Goal: Task Accomplishment & Management: Complete application form

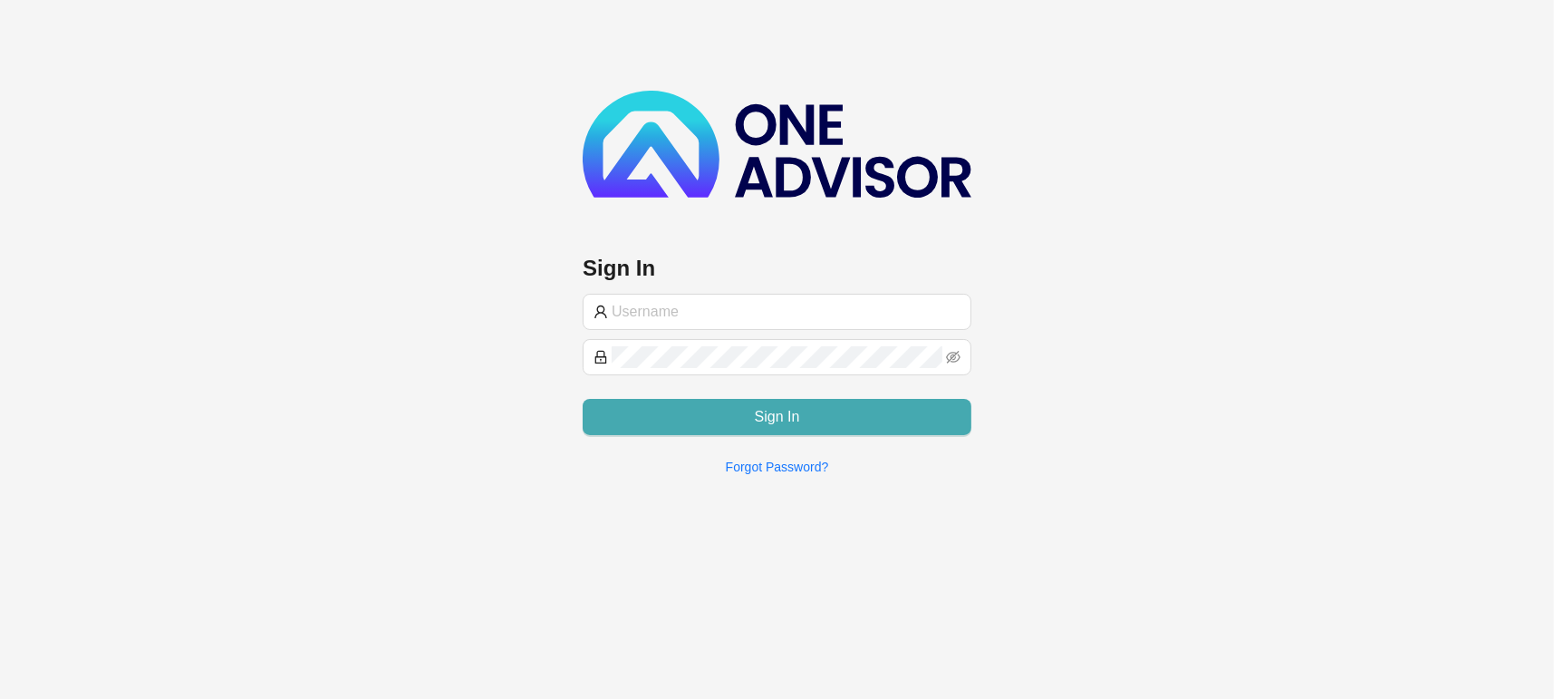
type input "[EMAIL_ADDRESS][DOMAIN_NAME]"
click at [664, 411] on button "Sign In" at bounding box center [777, 417] width 389 height 36
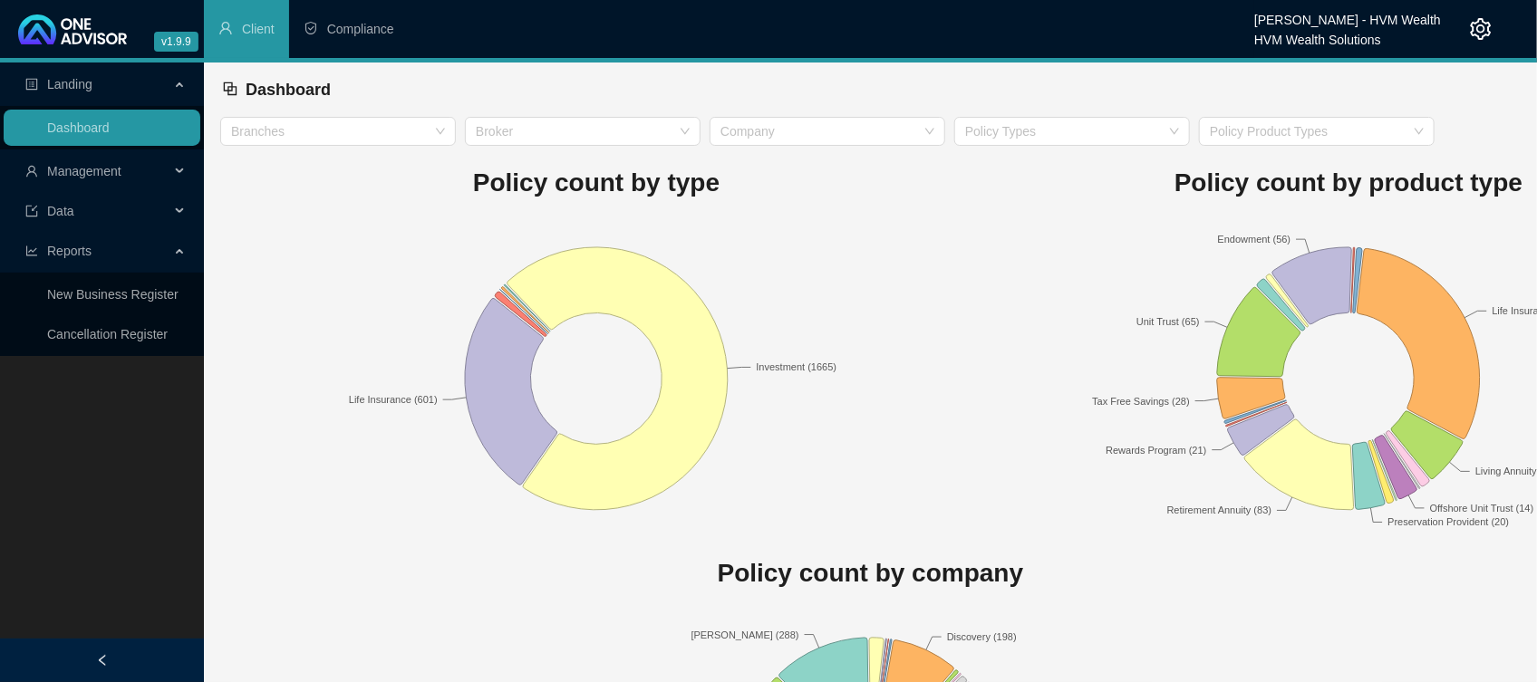
click at [91, 181] on span "Management" at bounding box center [97, 171] width 144 height 36
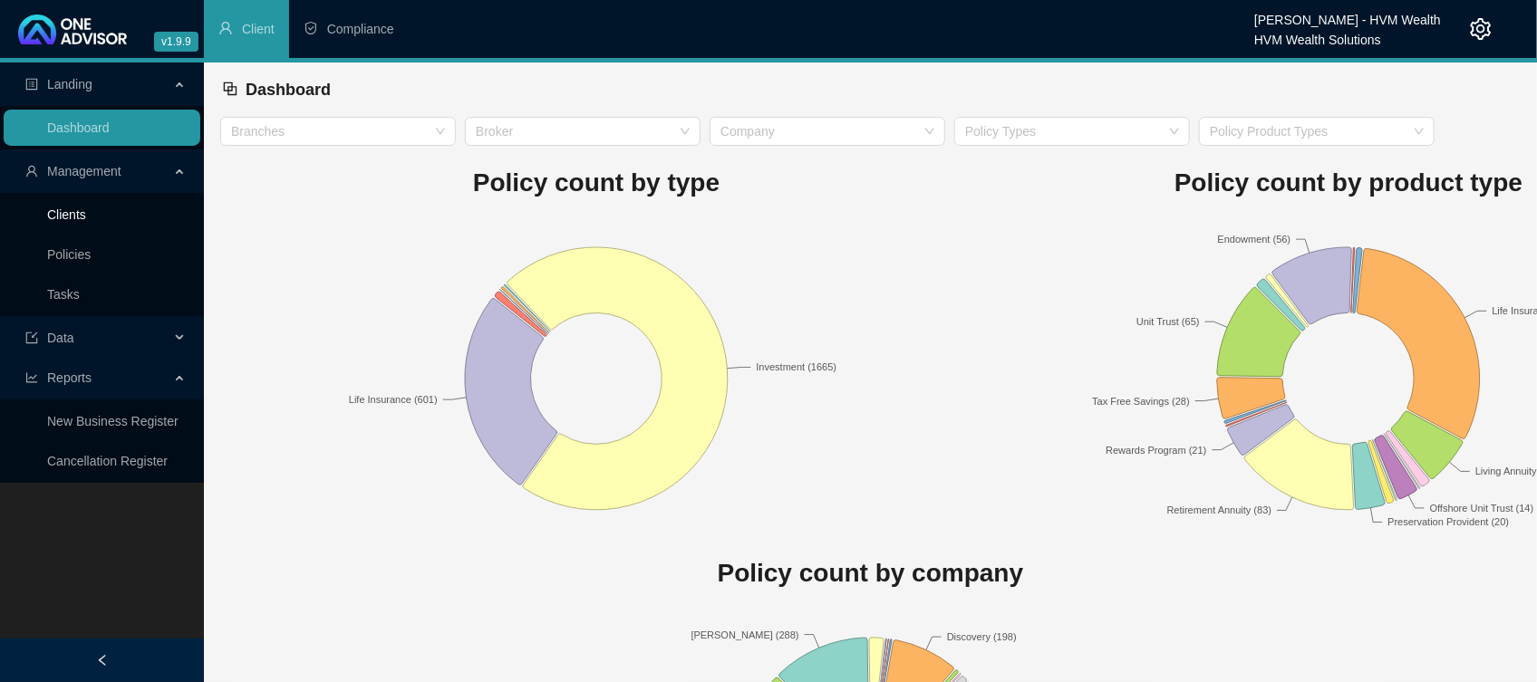
click at [60, 222] on link "Clients" at bounding box center [66, 215] width 39 height 14
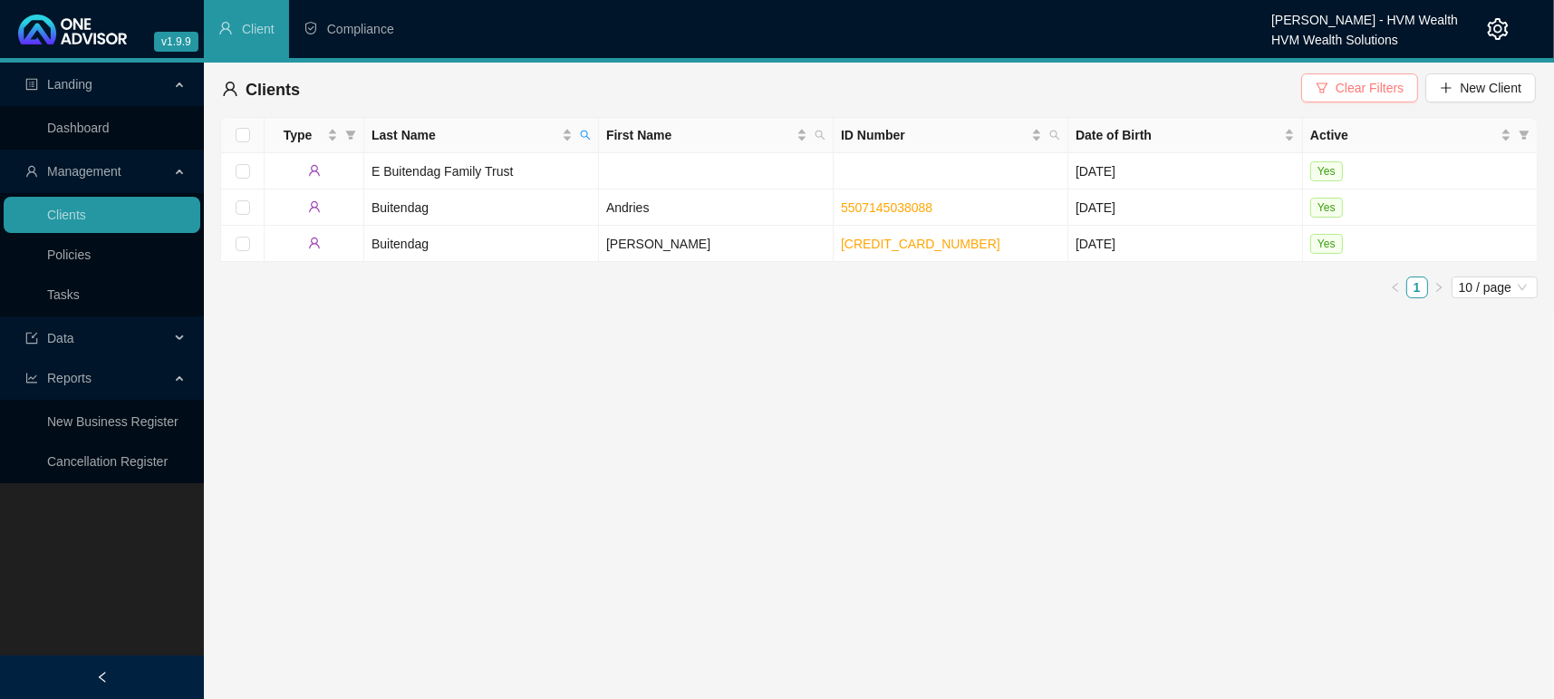
click at [1387, 93] on span "Clear Filters" at bounding box center [1370, 88] width 68 height 20
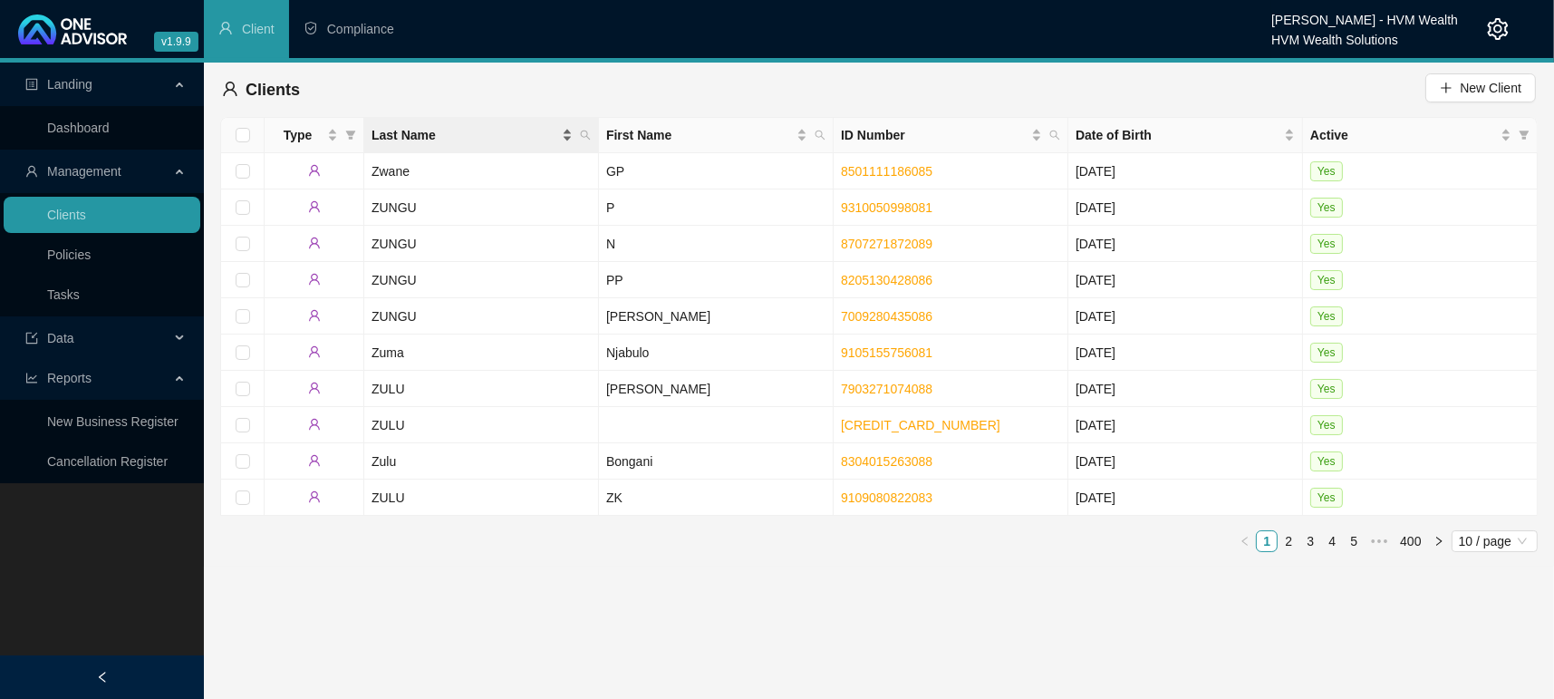
click at [416, 139] on span "Last Name" at bounding box center [465, 135] width 187 height 20
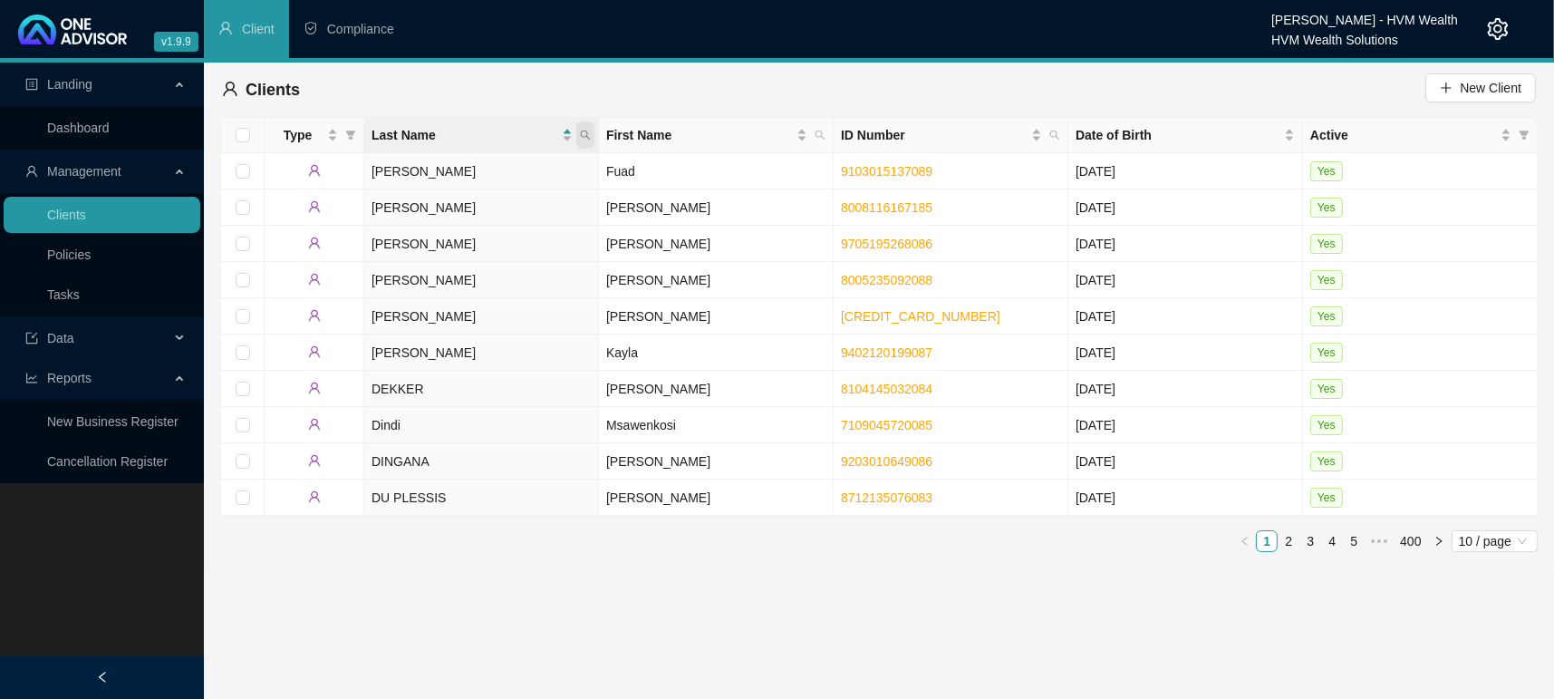
click at [582, 130] on icon "search" at bounding box center [585, 135] width 11 height 11
click at [479, 169] on input "text" at bounding box center [502, 173] width 170 height 29
type input "sEACH"
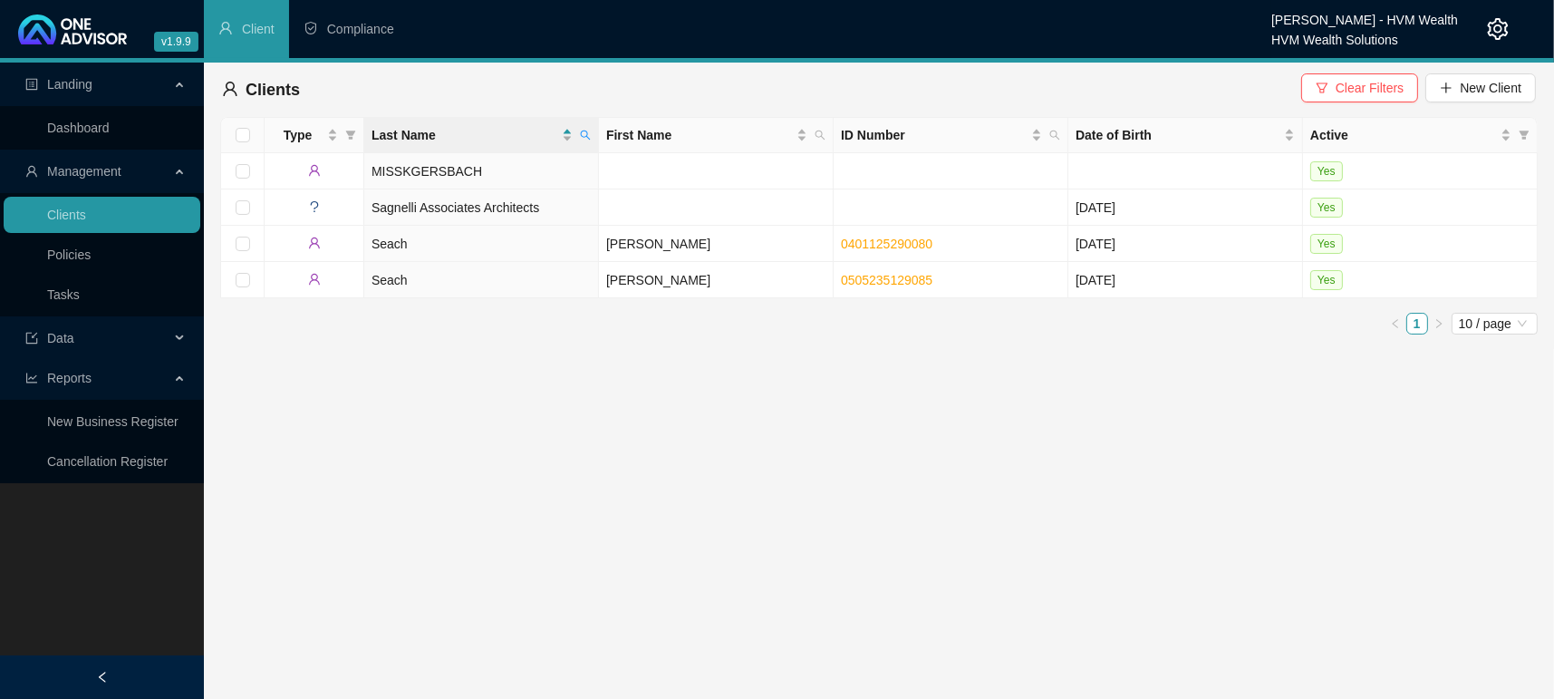
click at [1039, 460] on main "Landing Dashboard Management Clients Policies Tasks Data Reports New Business R…" at bounding box center [777, 381] width 1554 height 636
click at [1333, 87] on button "Clear Filters" at bounding box center [1359, 87] width 117 height 29
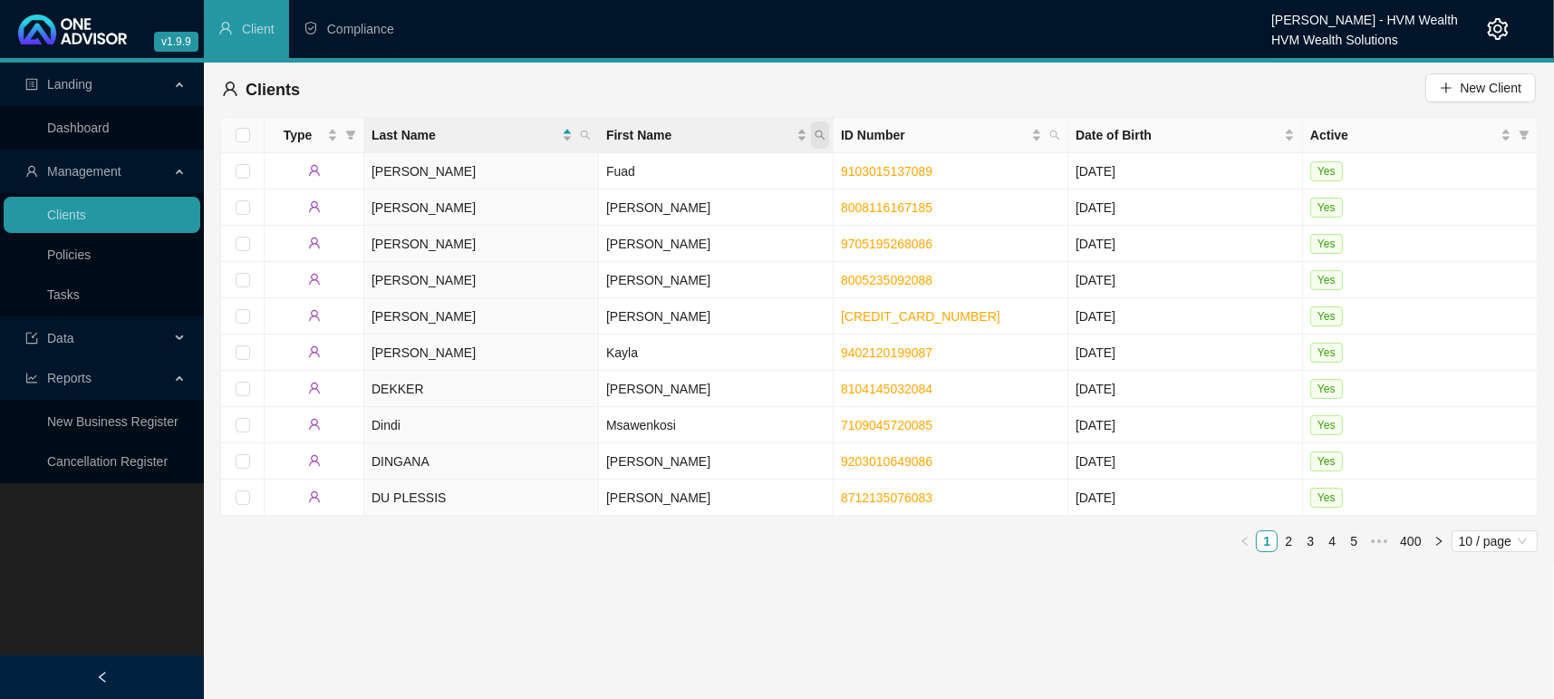
click at [825, 127] on span "First Name" at bounding box center [820, 134] width 18 height 27
type input "lESLEY"
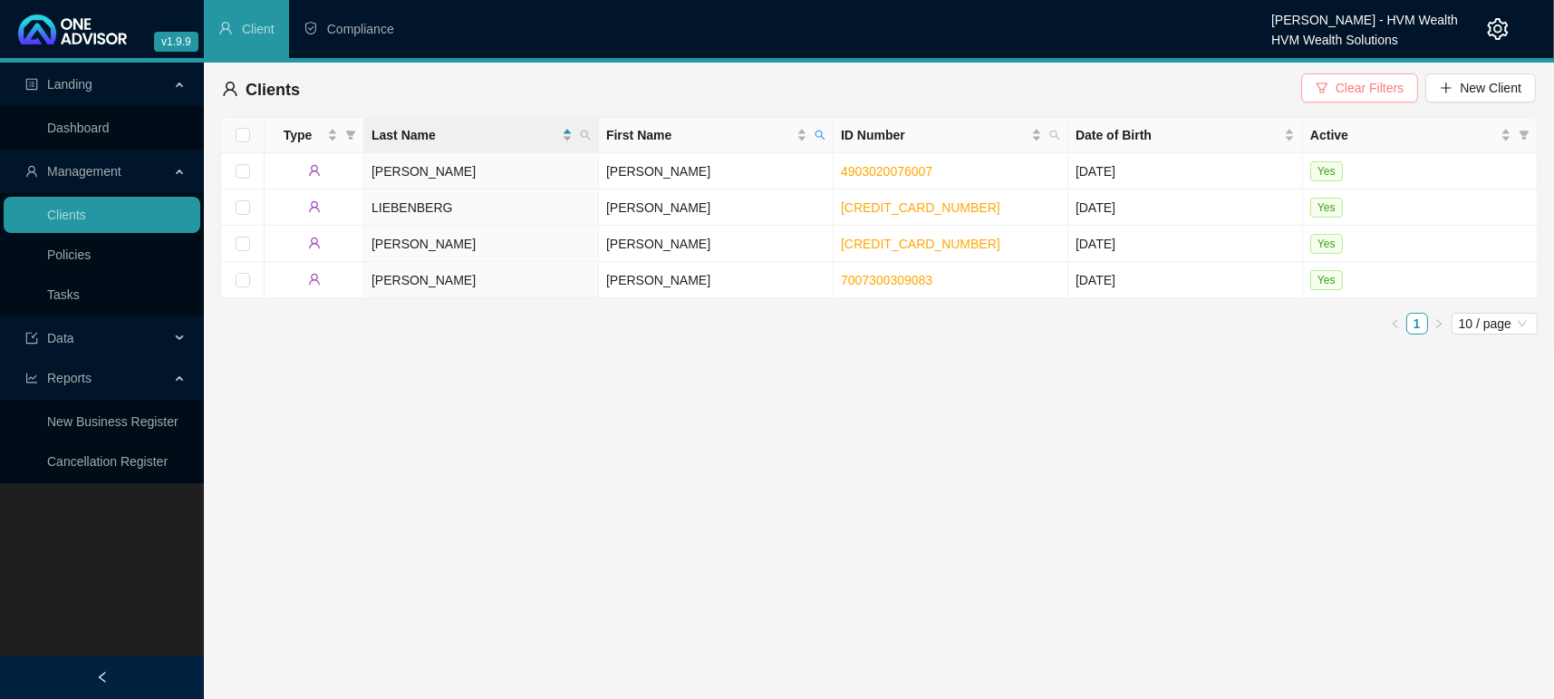
click at [1373, 87] on span "Clear Filters" at bounding box center [1370, 88] width 68 height 20
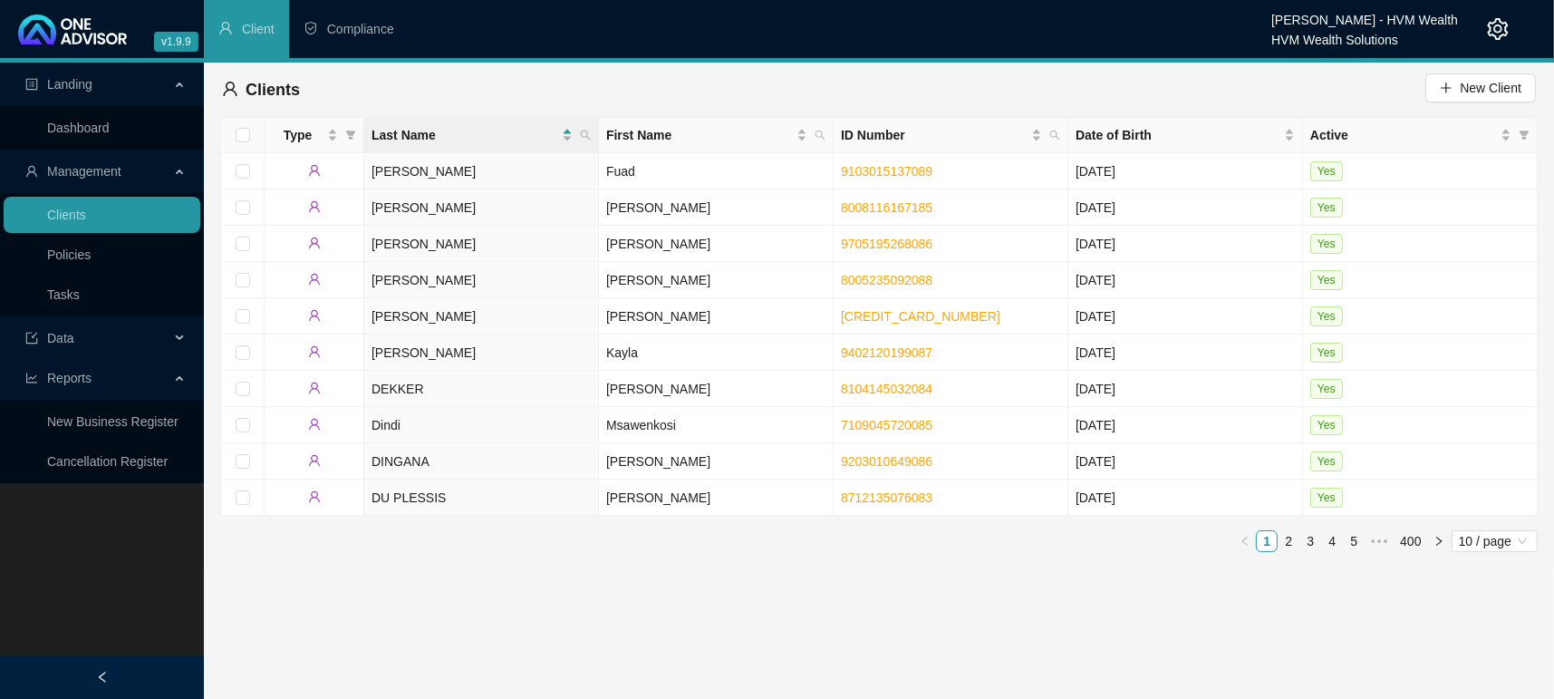
click at [725, 583] on main "Landing Dashboard Management Clients Policies Tasks Data Reports New Business R…" at bounding box center [777, 381] width 1554 height 636
click at [1455, 80] on button "New Client" at bounding box center [1480, 87] width 111 height 29
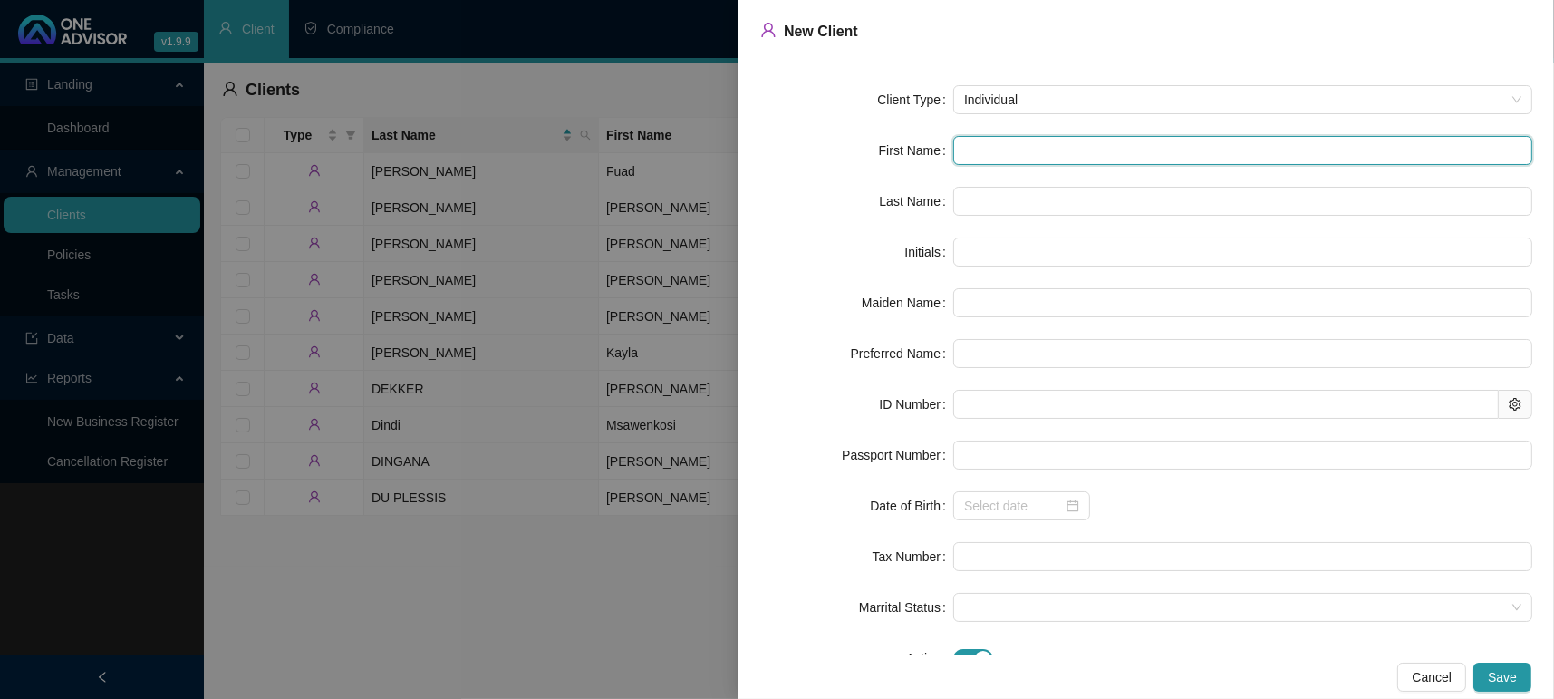
click at [981, 136] on input "text" at bounding box center [1242, 150] width 579 height 29
type input "l"
type input "L"
type input "l"
type input "lE"
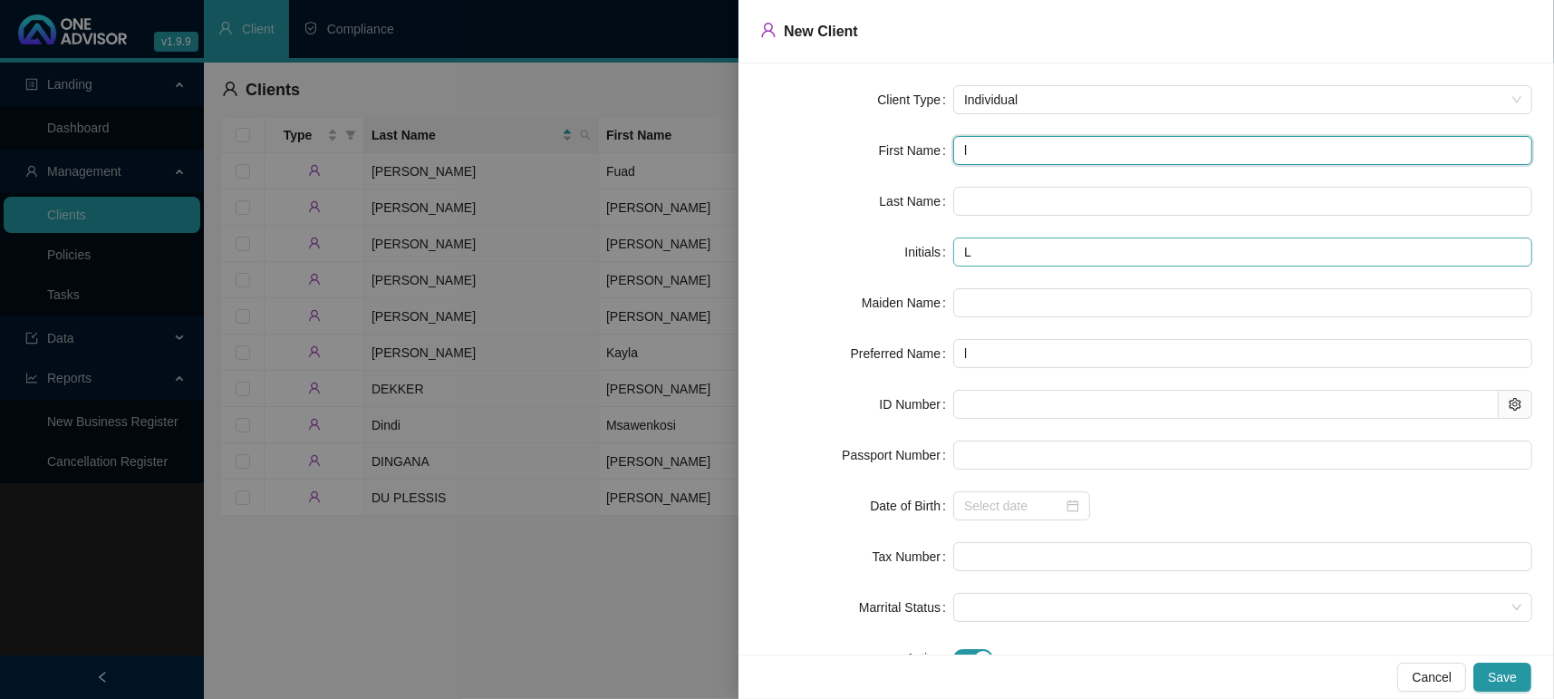
type input "lE"
type input "lES"
type input "lESL"
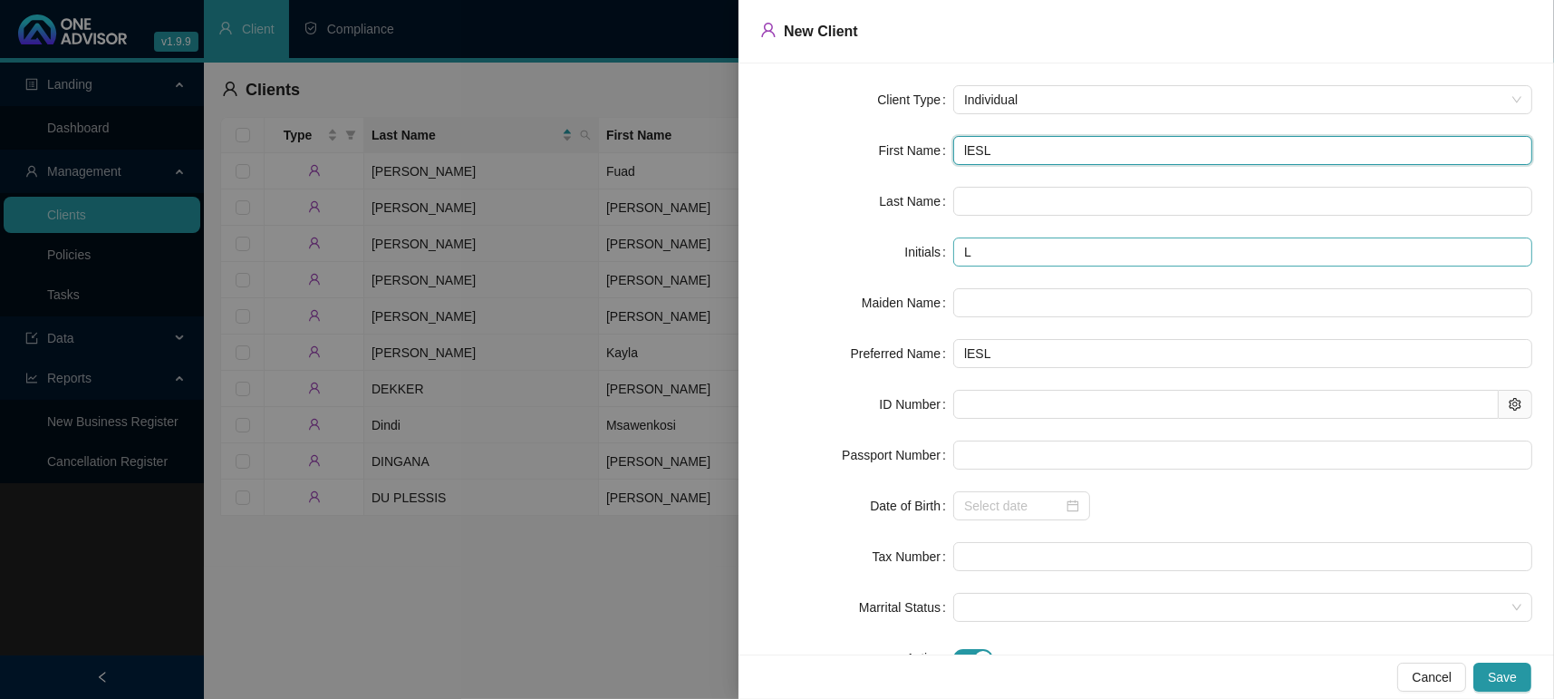
type input "lESLE"
type input "lESLEY"
type input "lESLE"
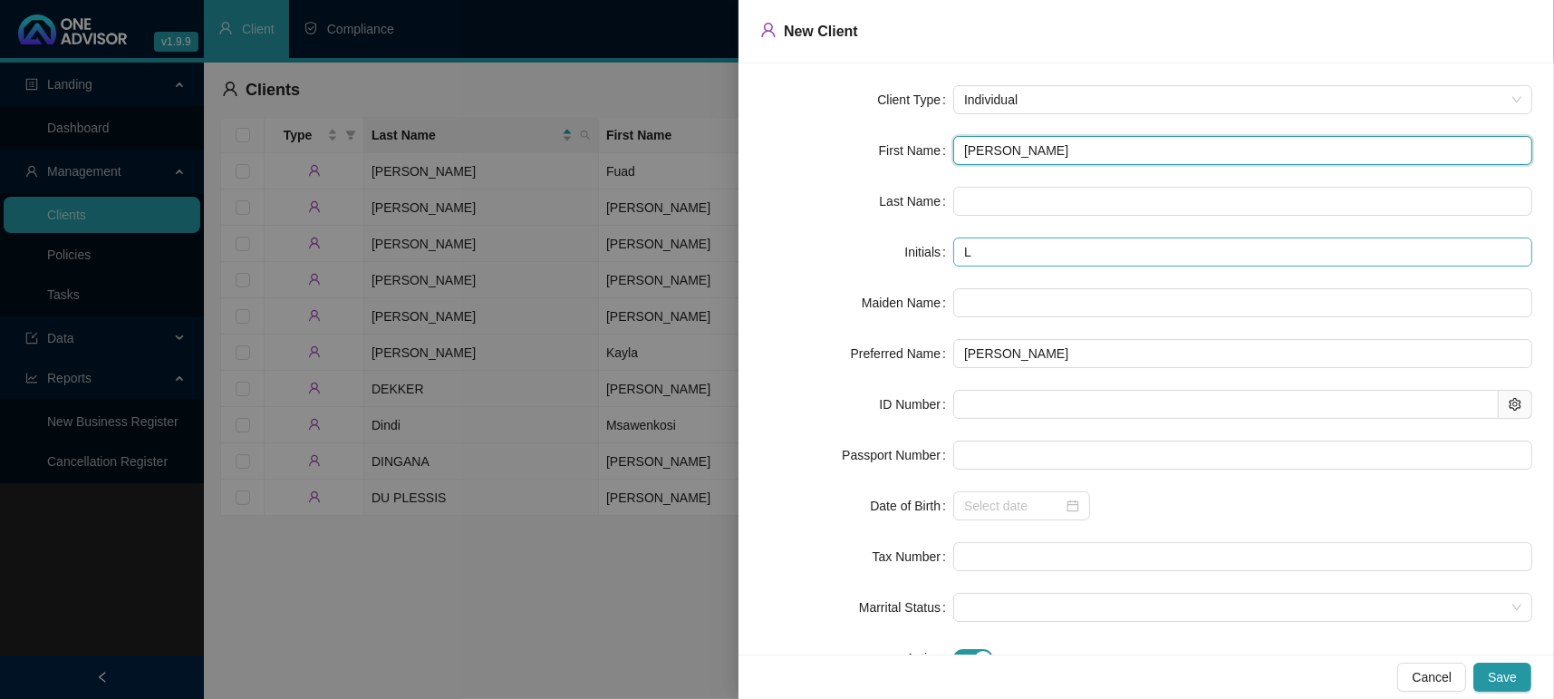
type input "lESLE"
type input "lESL"
type input "lES"
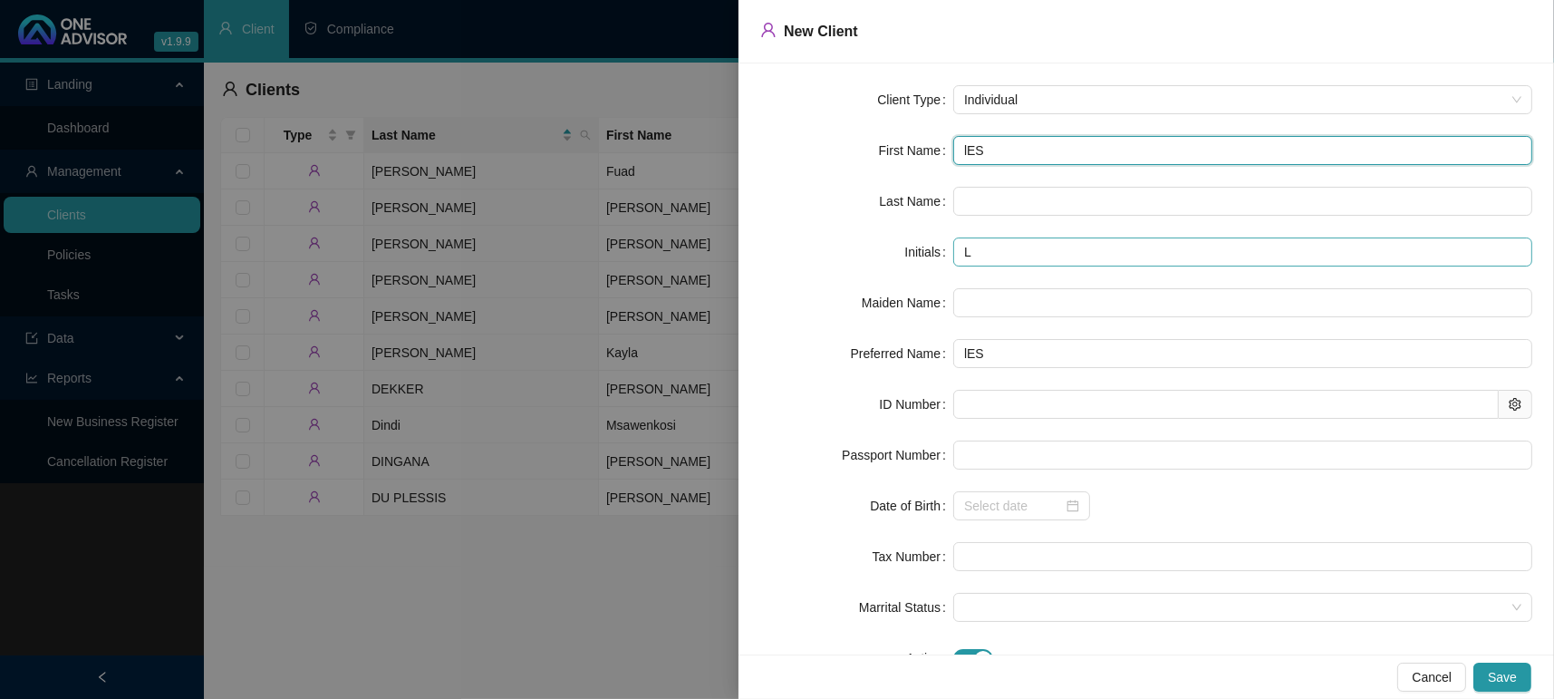
type input "lE"
type input "l"
type input "L"
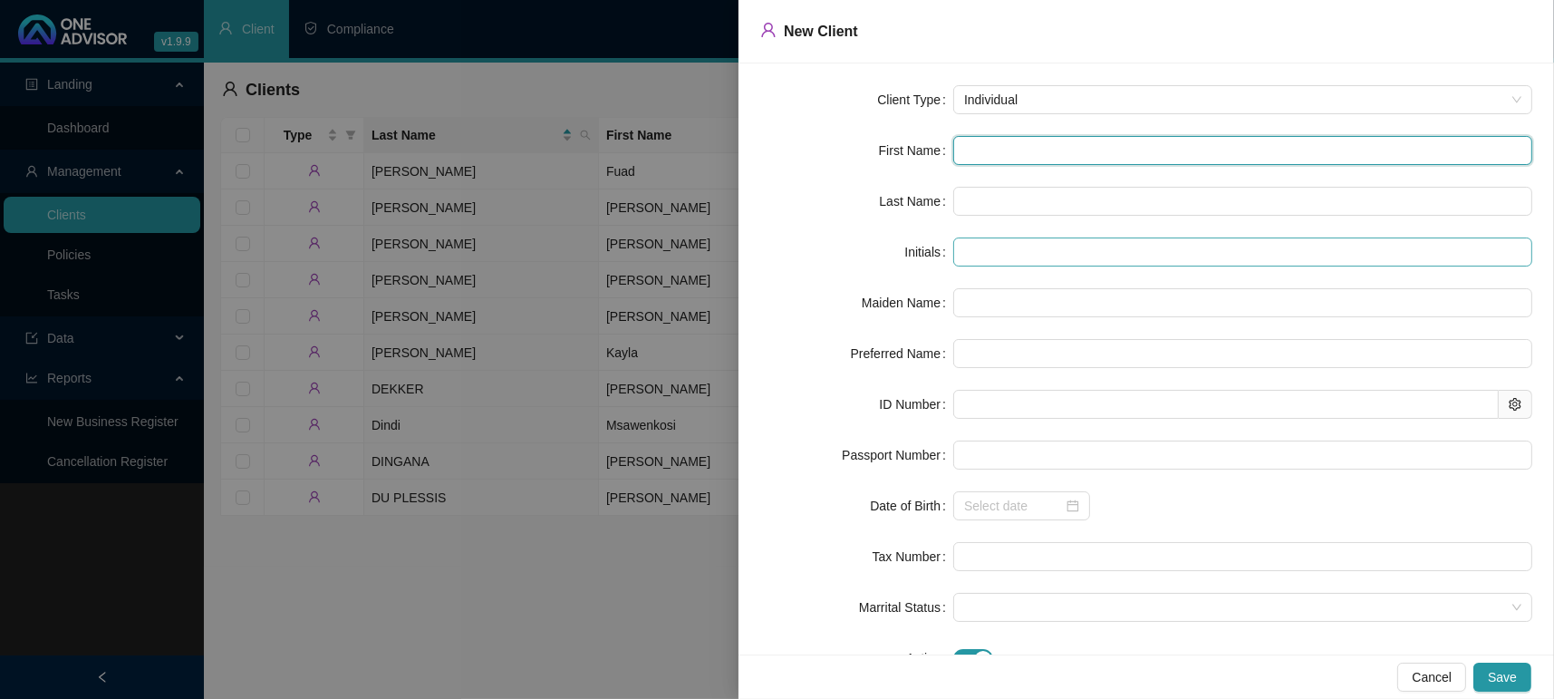
type input "L"
type input "Le"
type input "Les"
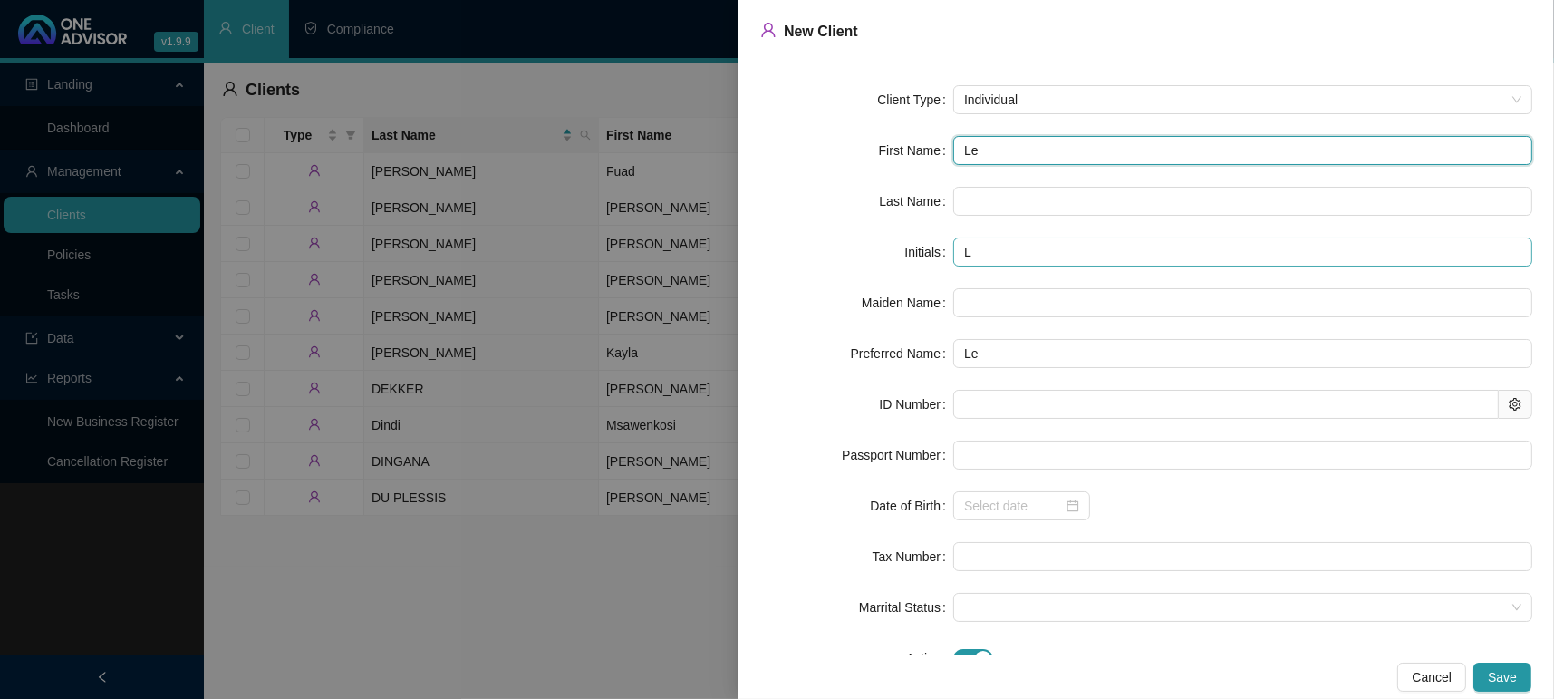
type input "Les"
type input "Lesl"
type input "Lesle"
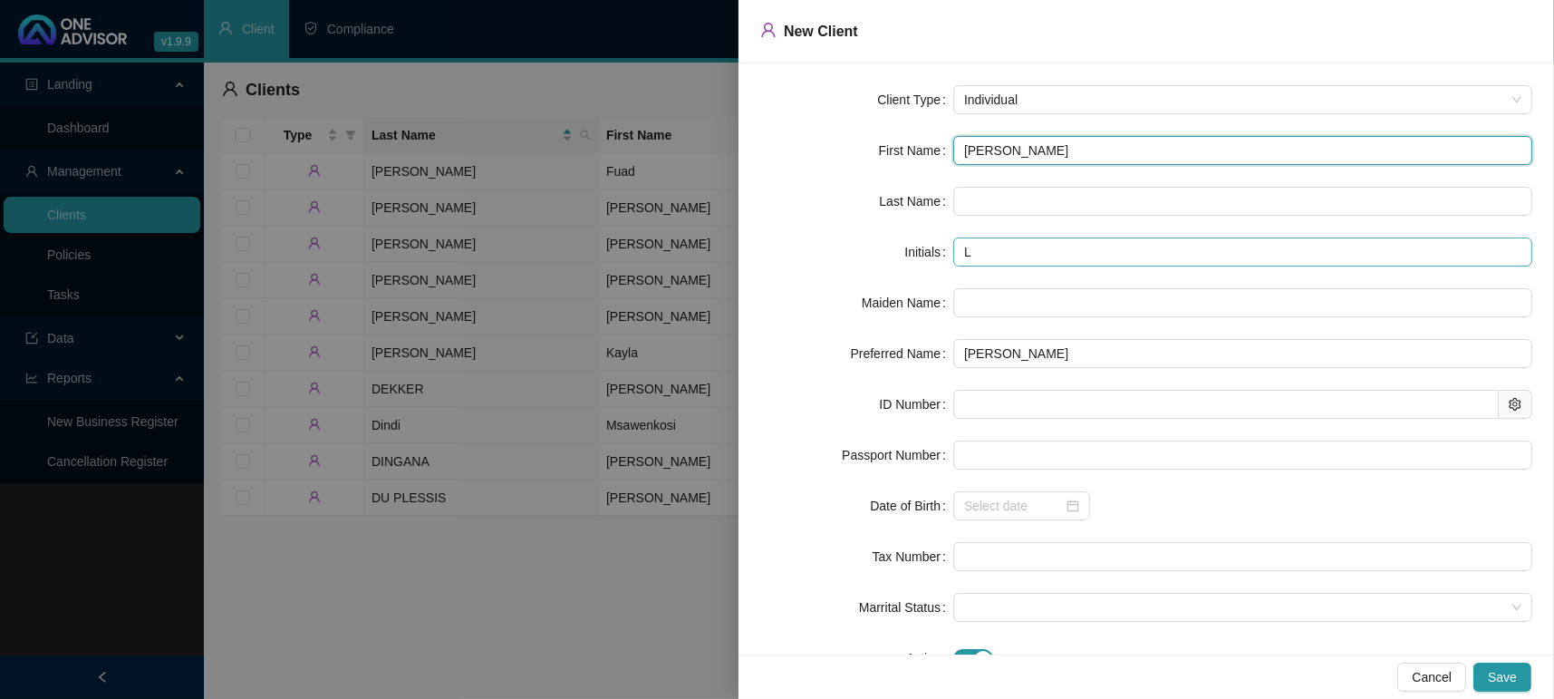
type input "Lesley"
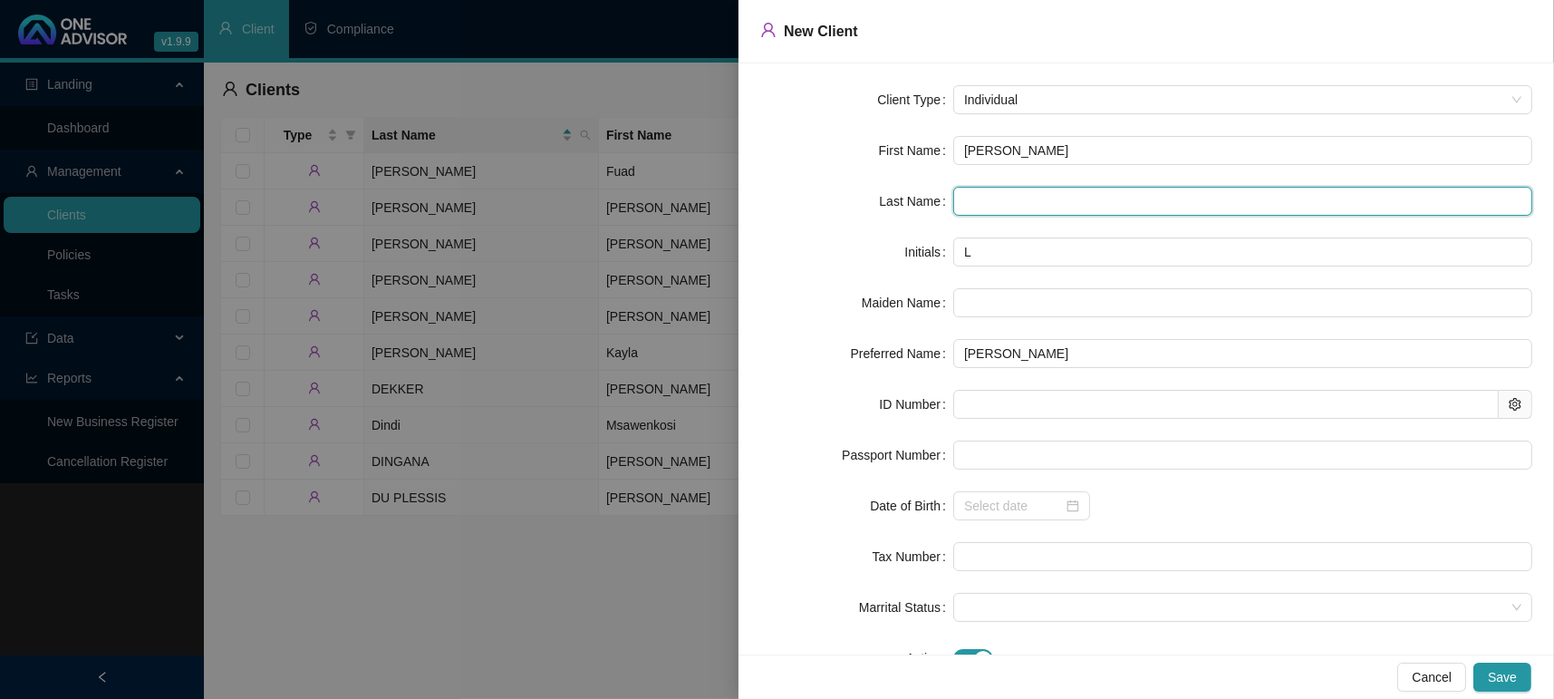
click at [1014, 190] on input "text" at bounding box center [1242, 201] width 579 height 29
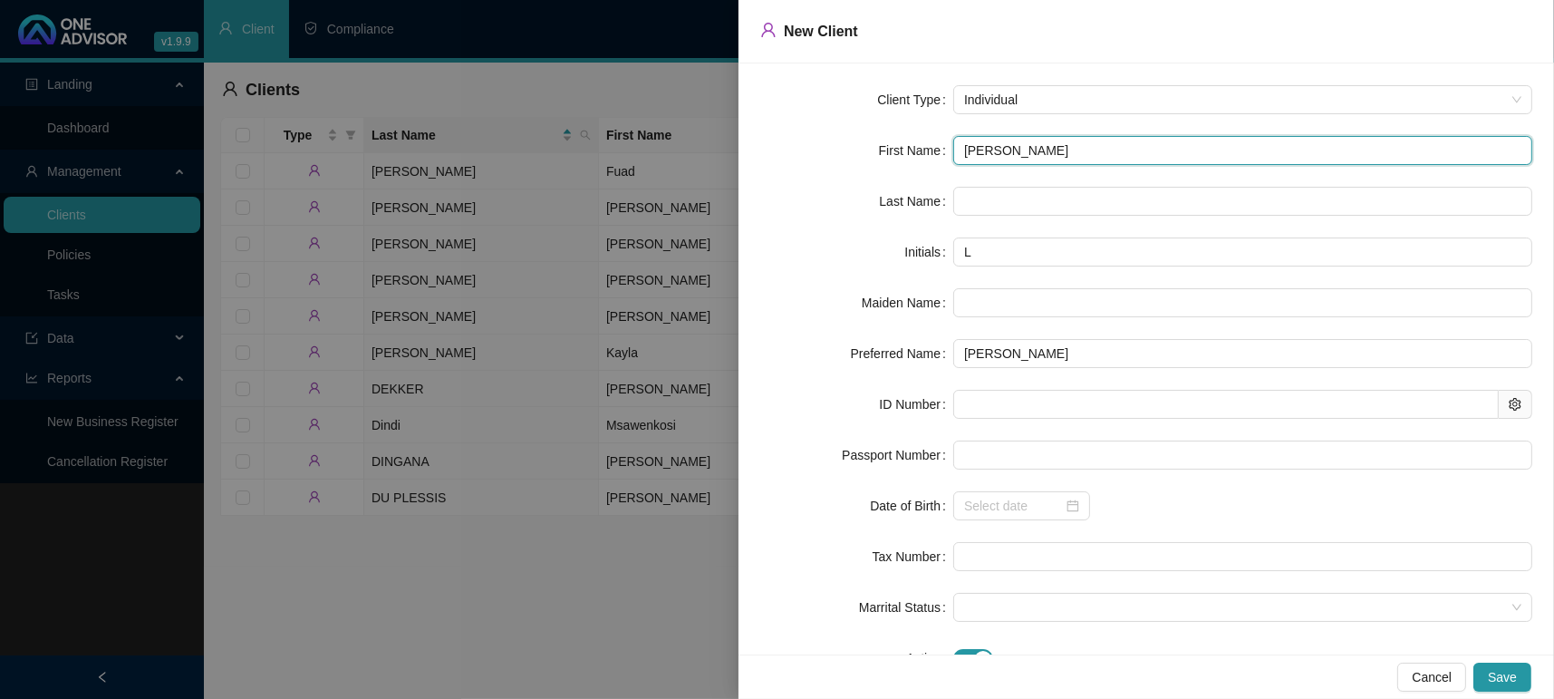
click at [1124, 148] on input "Lesley" at bounding box center [1242, 150] width 579 height 29
type input "Lesley K"
type input "LK"
type input "Lesley Karen"
click at [1047, 172] on form "Client Type Individual First Name Lesley Karen Last Name Initials LK Maiden Nam…" at bounding box center [1146, 378] width 772 height 587
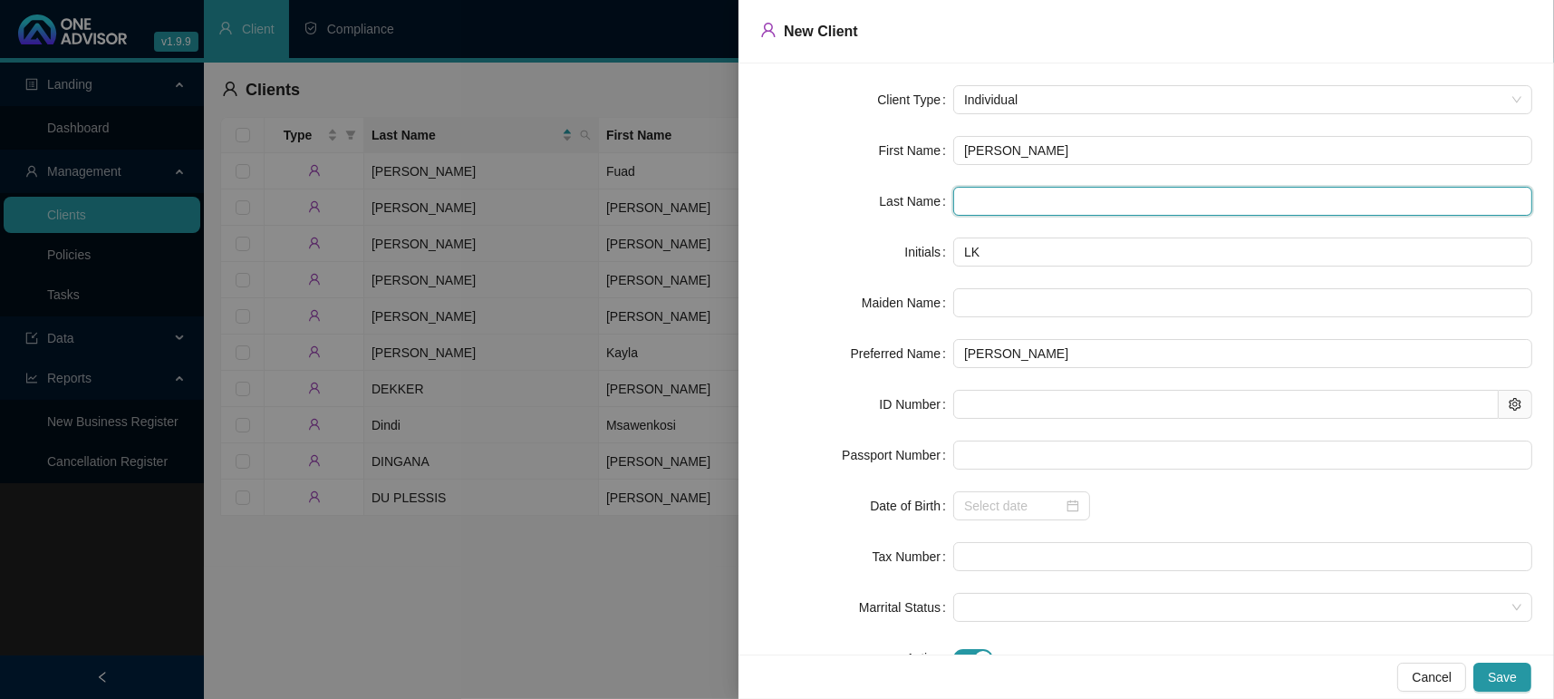
click at [1027, 197] on input "text" at bounding box center [1242, 201] width 579 height 29
type input "Seach"
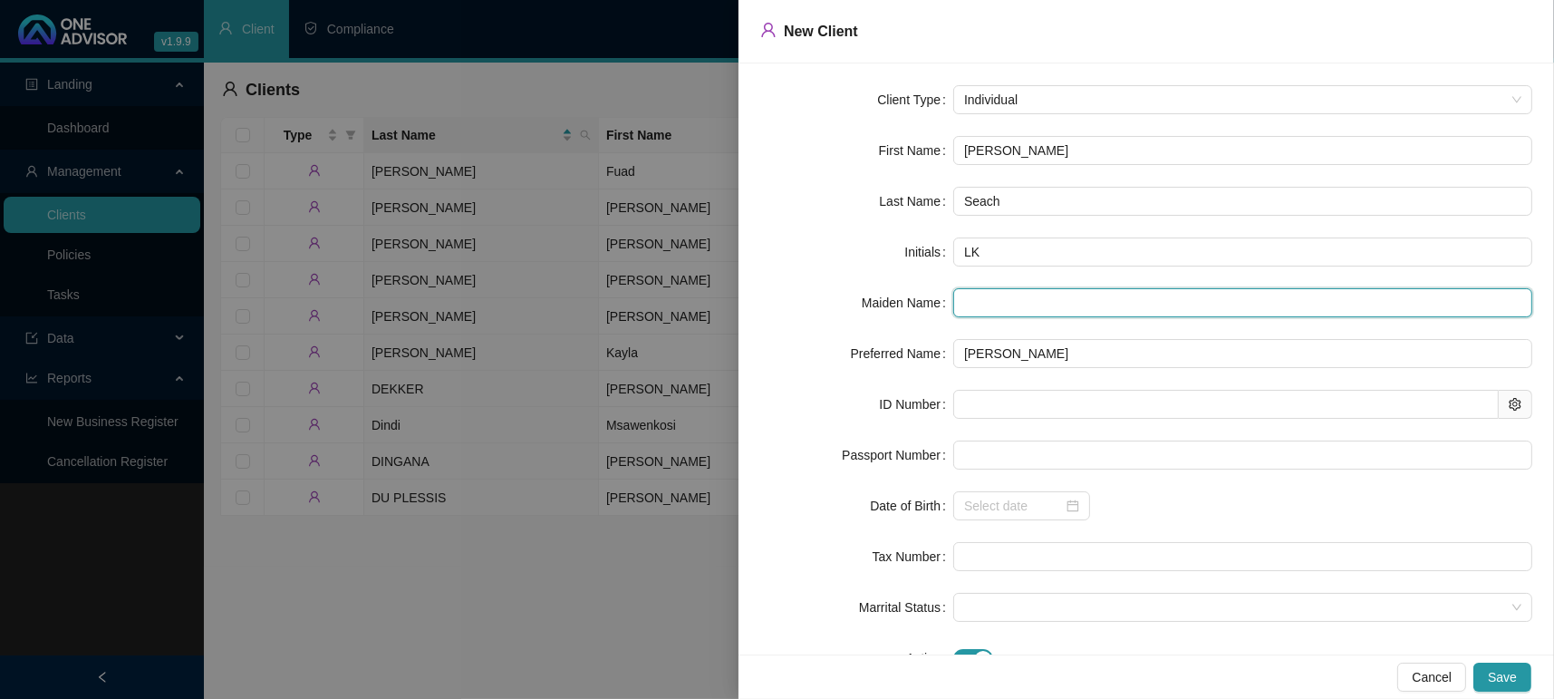
click at [1044, 301] on input "text" at bounding box center [1242, 302] width 579 height 29
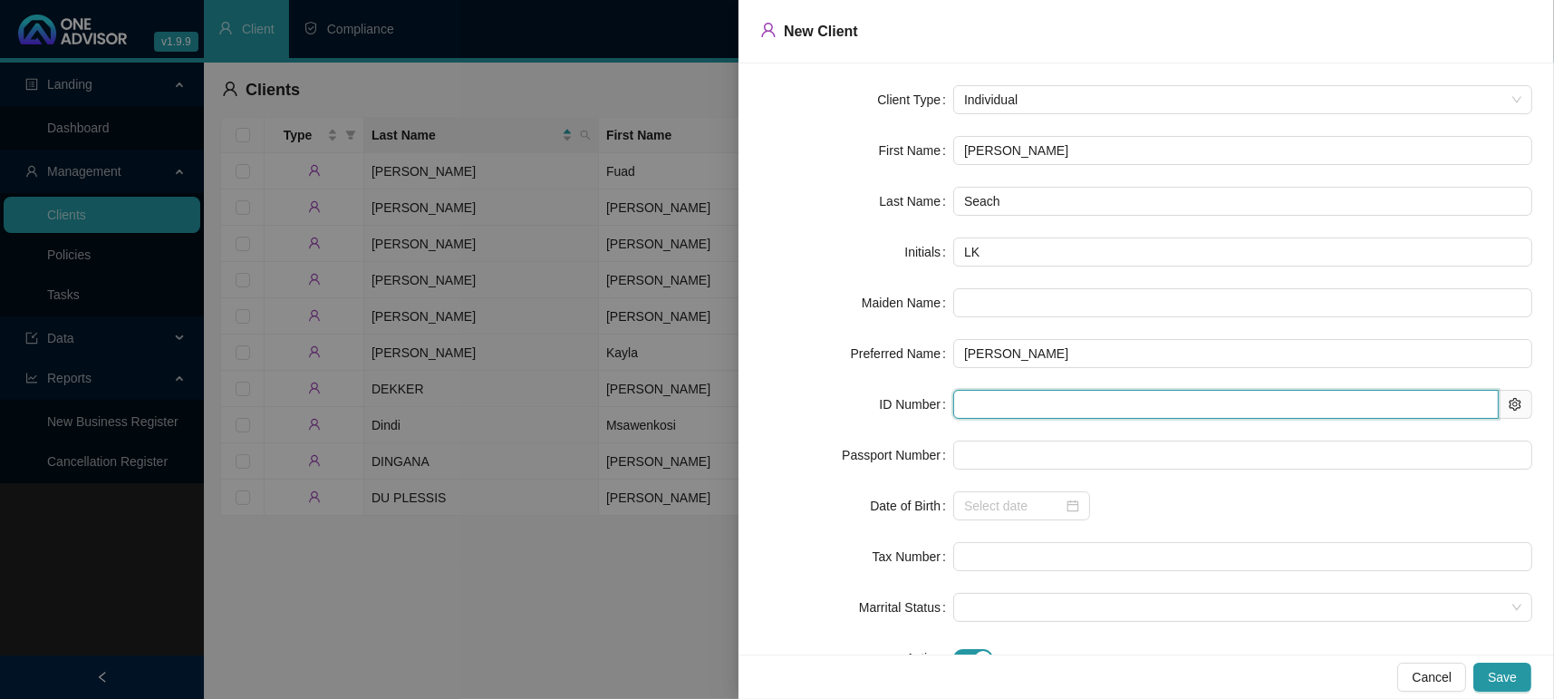
click at [982, 404] on input "text" at bounding box center [1226, 404] width 546 height 29
click at [998, 390] on input "text" at bounding box center [1226, 404] width 546 height 29
type input "690828"
type input "1969-08-28"
type input "6908280574086"
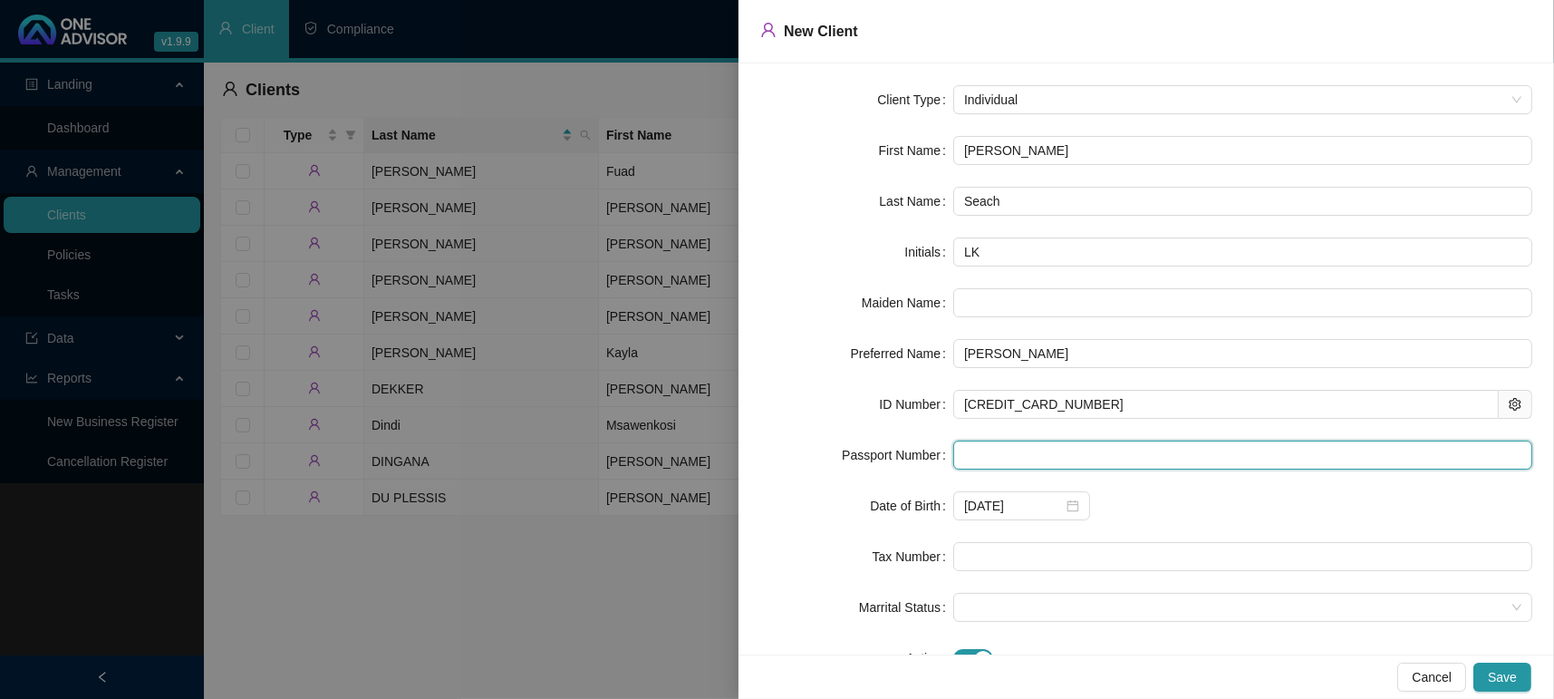
click at [1069, 463] on input "text" at bounding box center [1242, 454] width 579 height 29
click at [996, 603] on span at bounding box center [1242, 607] width 557 height 27
click at [795, 593] on div "Marrital Status" at bounding box center [856, 607] width 193 height 29
click at [981, 572] on form "Client Type Individual First Name Lesley Karen Last Name Seach Initials LK Maid…" at bounding box center [1146, 378] width 772 height 587
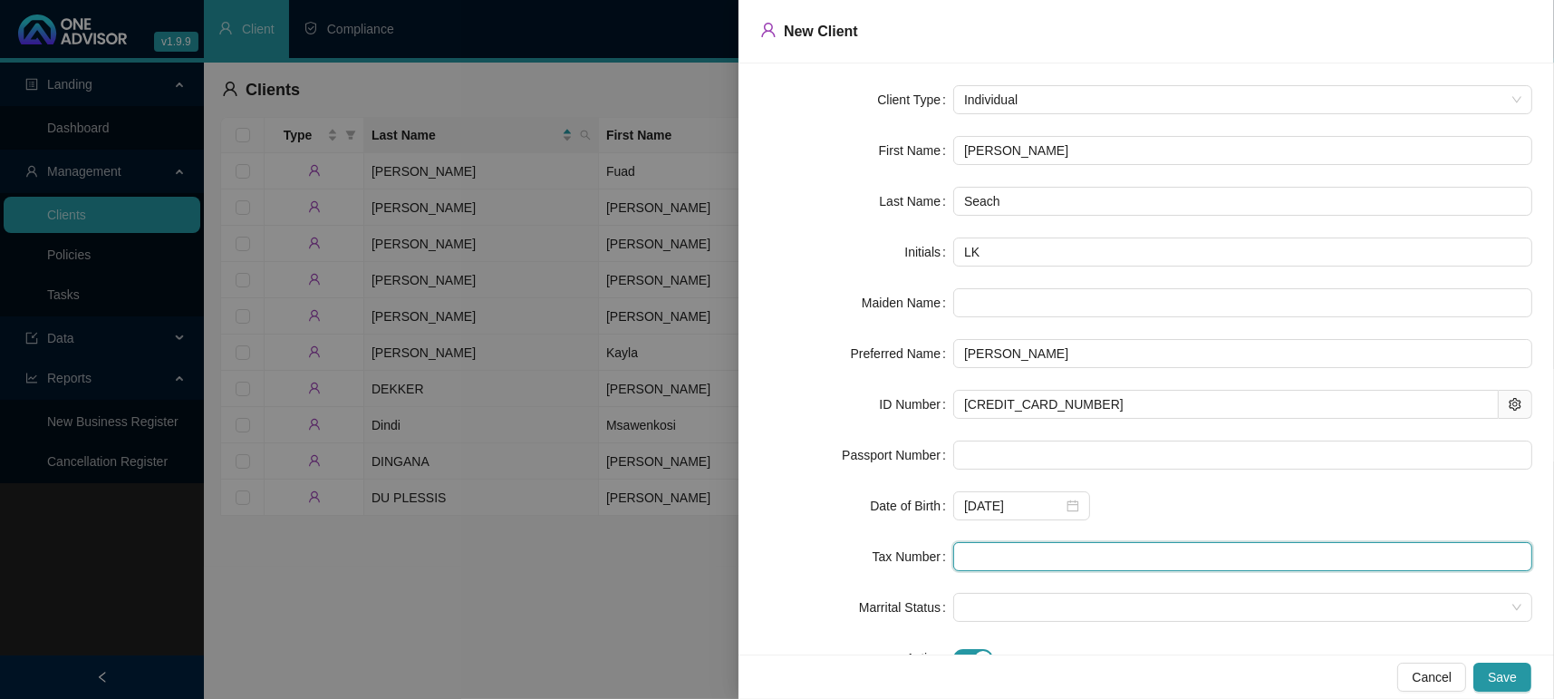
click at [980, 548] on input "text" at bounding box center [1242, 556] width 579 height 29
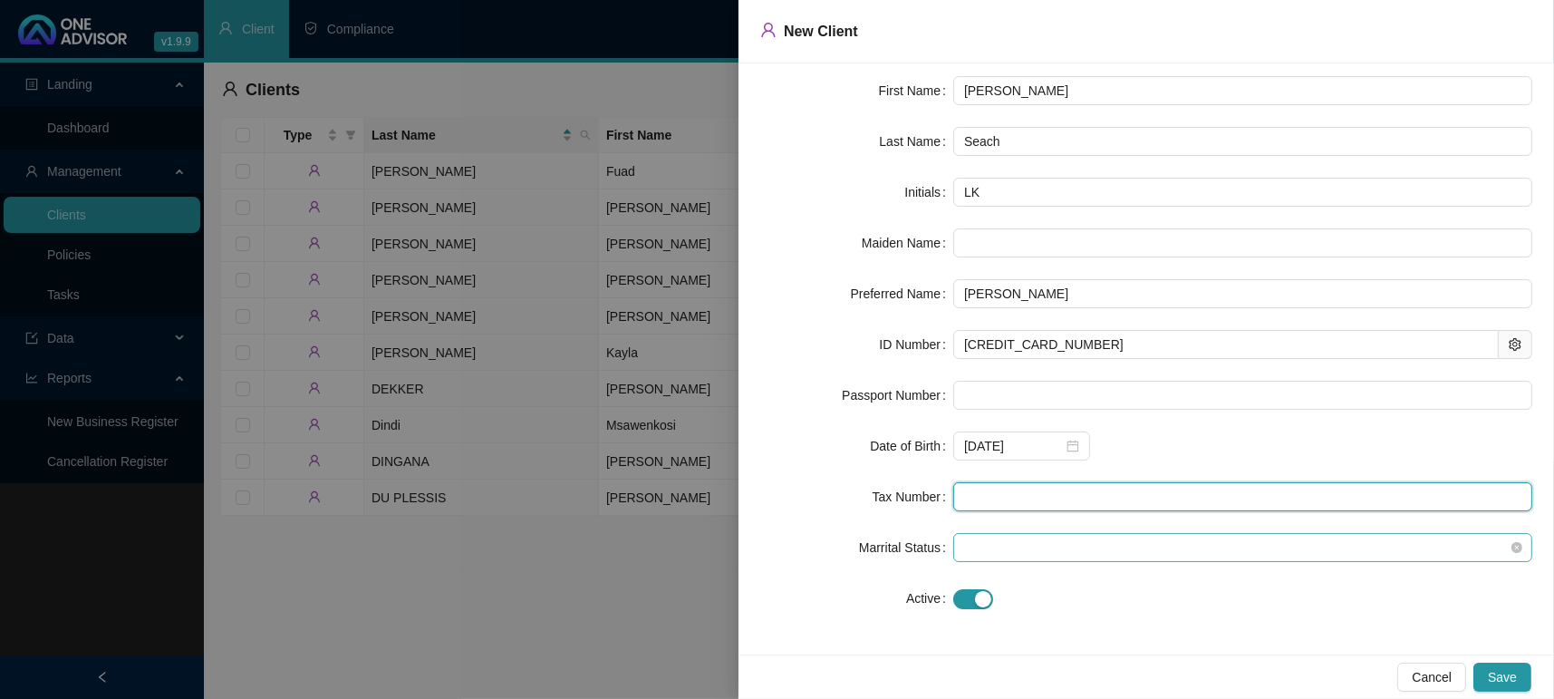
click at [1009, 533] on div at bounding box center [1242, 547] width 579 height 29
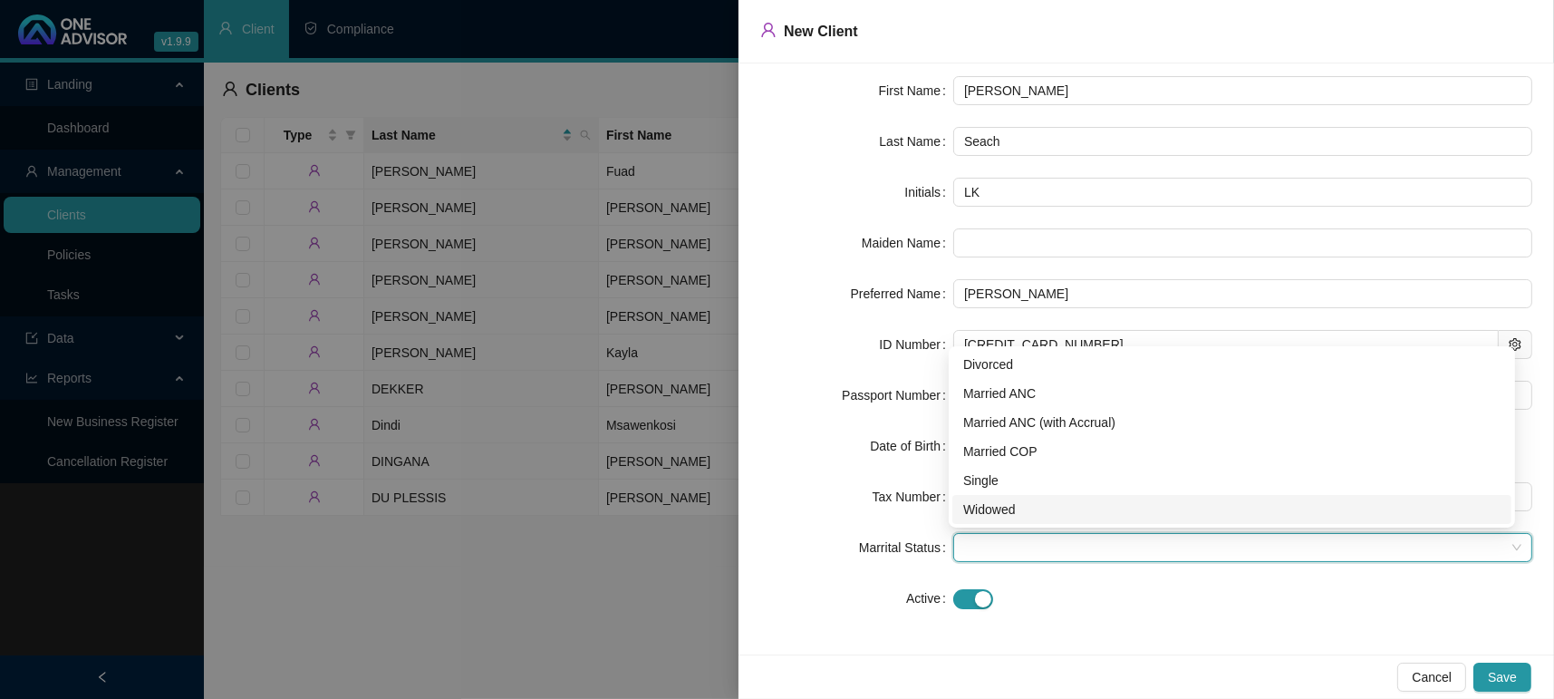
click at [1153, 644] on div "Client Type Individual First Name Lesley Karen Last Name Seach Initials LK Maid…" at bounding box center [1147, 358] width 816 height 591
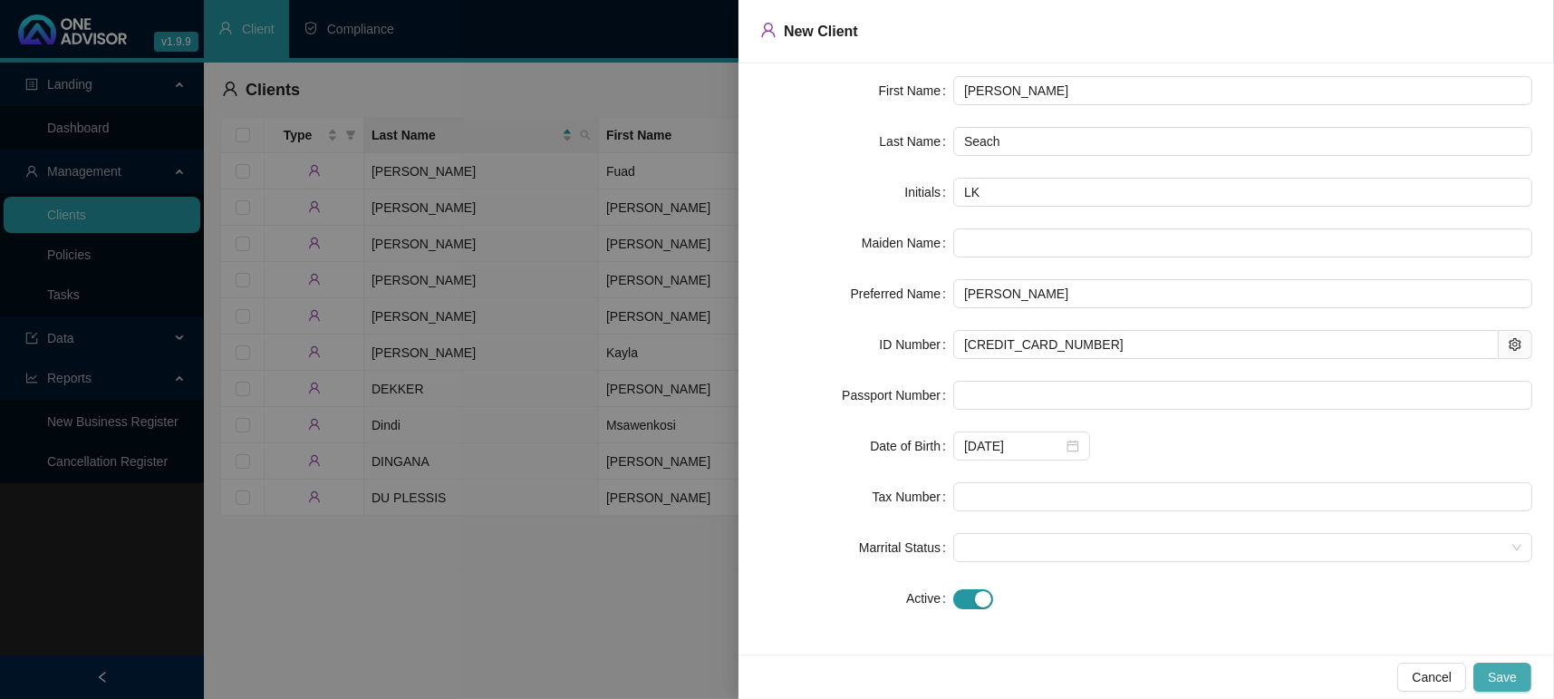
click at [1517, 672] on span "Save" at bounding box center [1502, 677] width 29 height 20
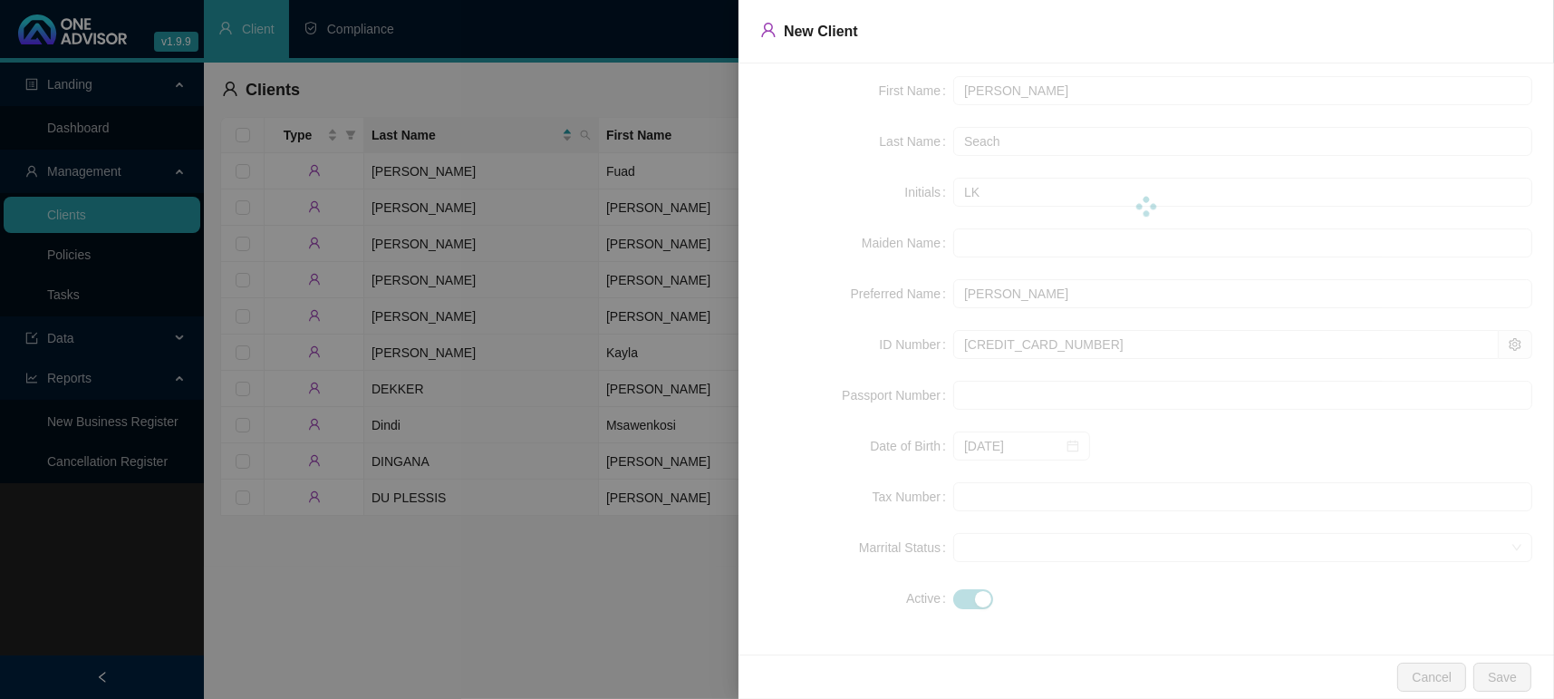
scroll to position [0, 0]
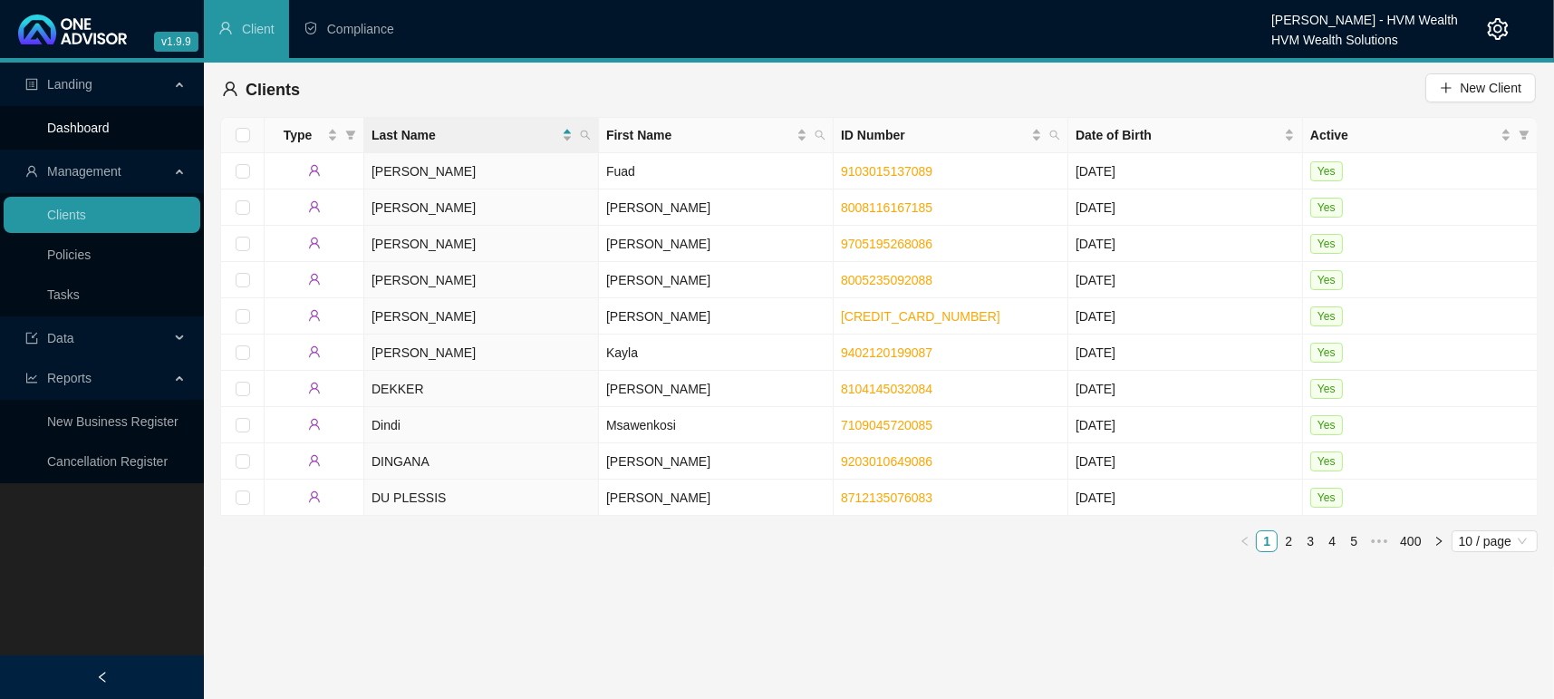
click at [62, 133] on link "Dashboard" at bounding box center [78, 128] width 63 height 14
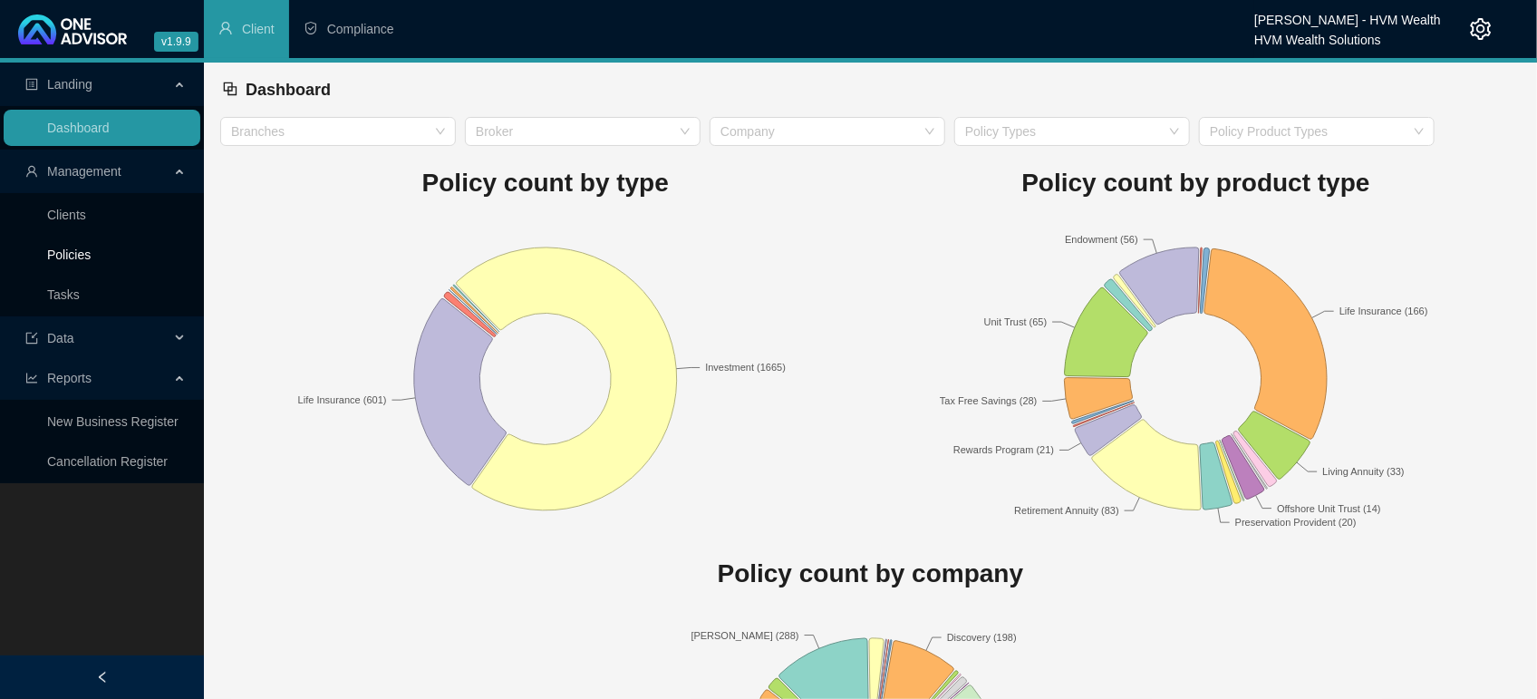
click at [53, 247] on link "Policies" at bounding box center [68, 254] width 43 height 14
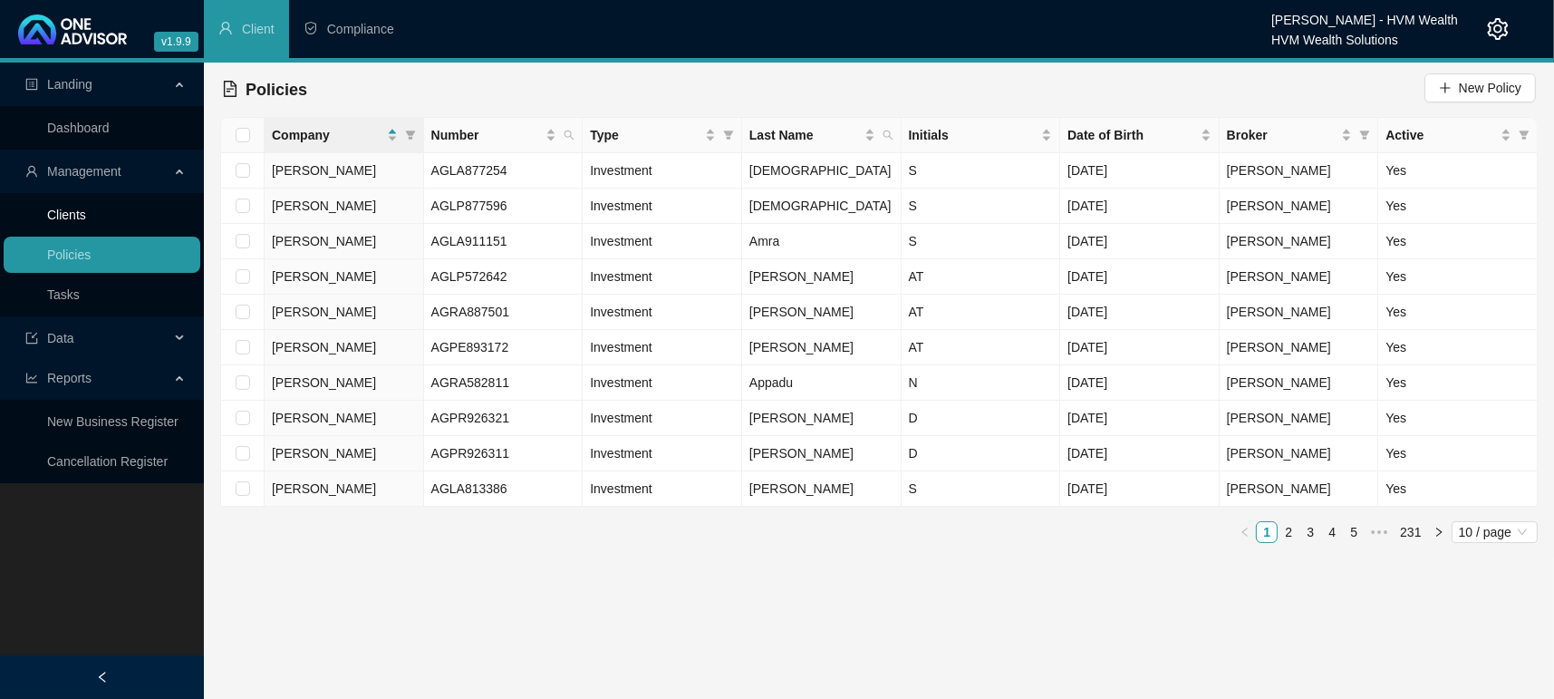
click at [86, 217] on link "Clients" at bounding box center [66, 215] width 39 height 14
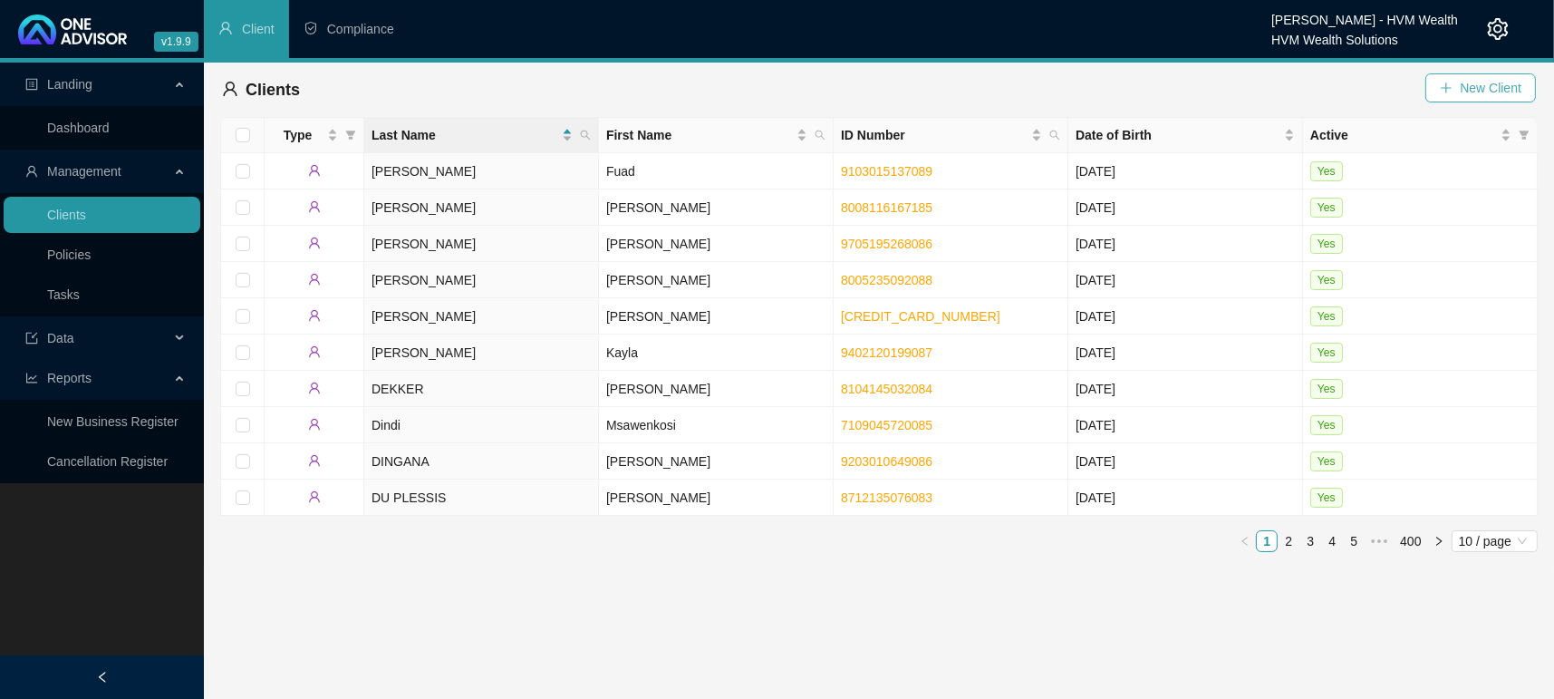
click at [1503, 78] on span "New Client" at bounding box center [1491, 88] width 62 height 20
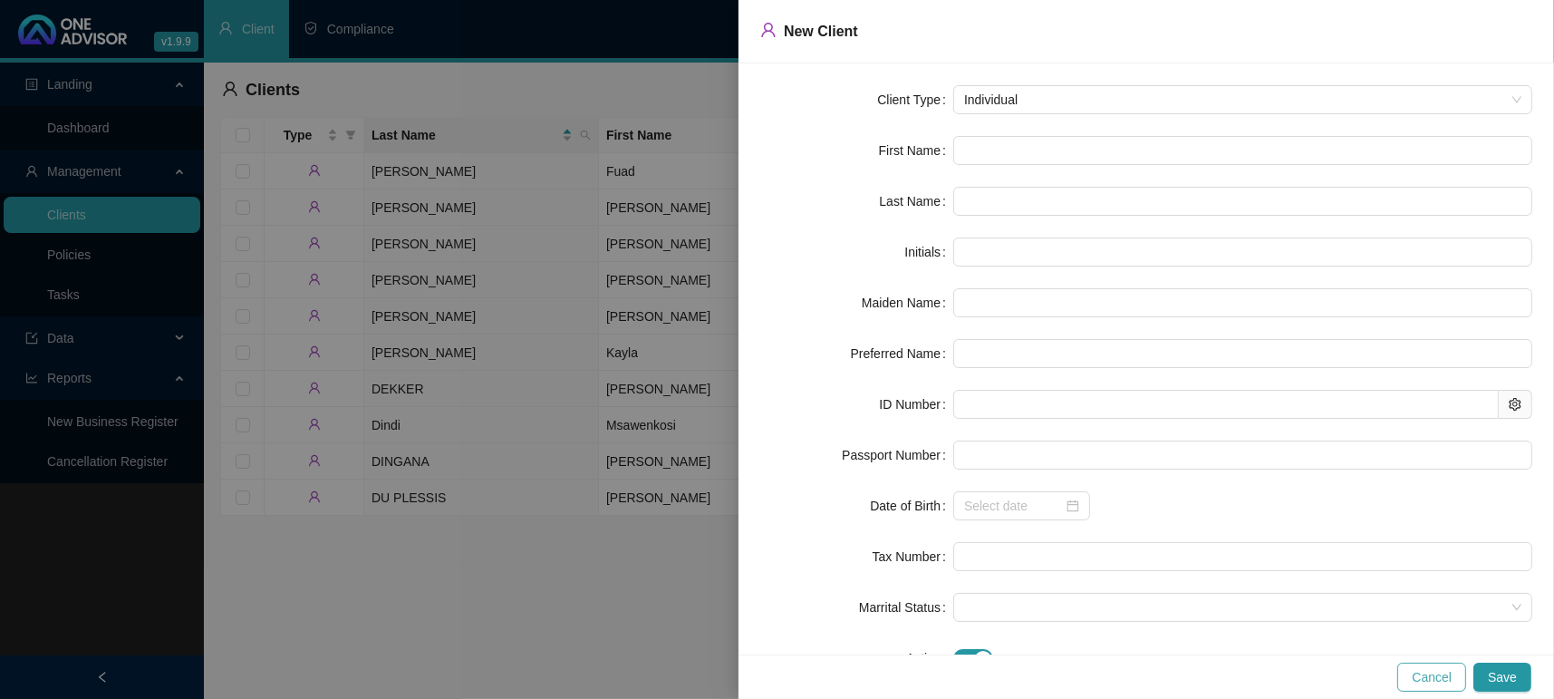
click at [1448, 664] on button "Cancel" at bounding box center [1431, 676] width 69 height 29
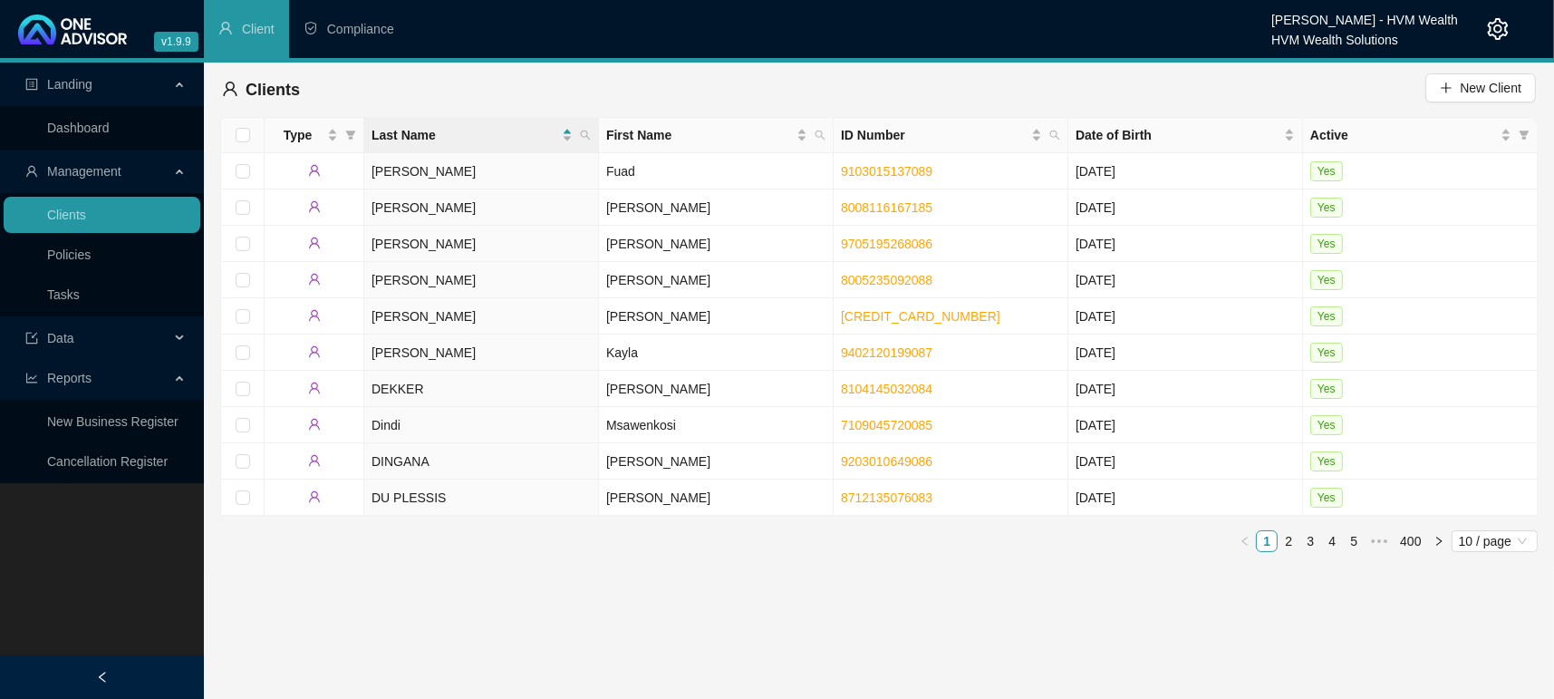
click at [86, 191] on li "Management Clients Policies Tasks" at bounding box center [102, 234] width 204 height 163
click at [83, 126] on link "Dashboard" at bounding box center [78, 128] width 63 height 14
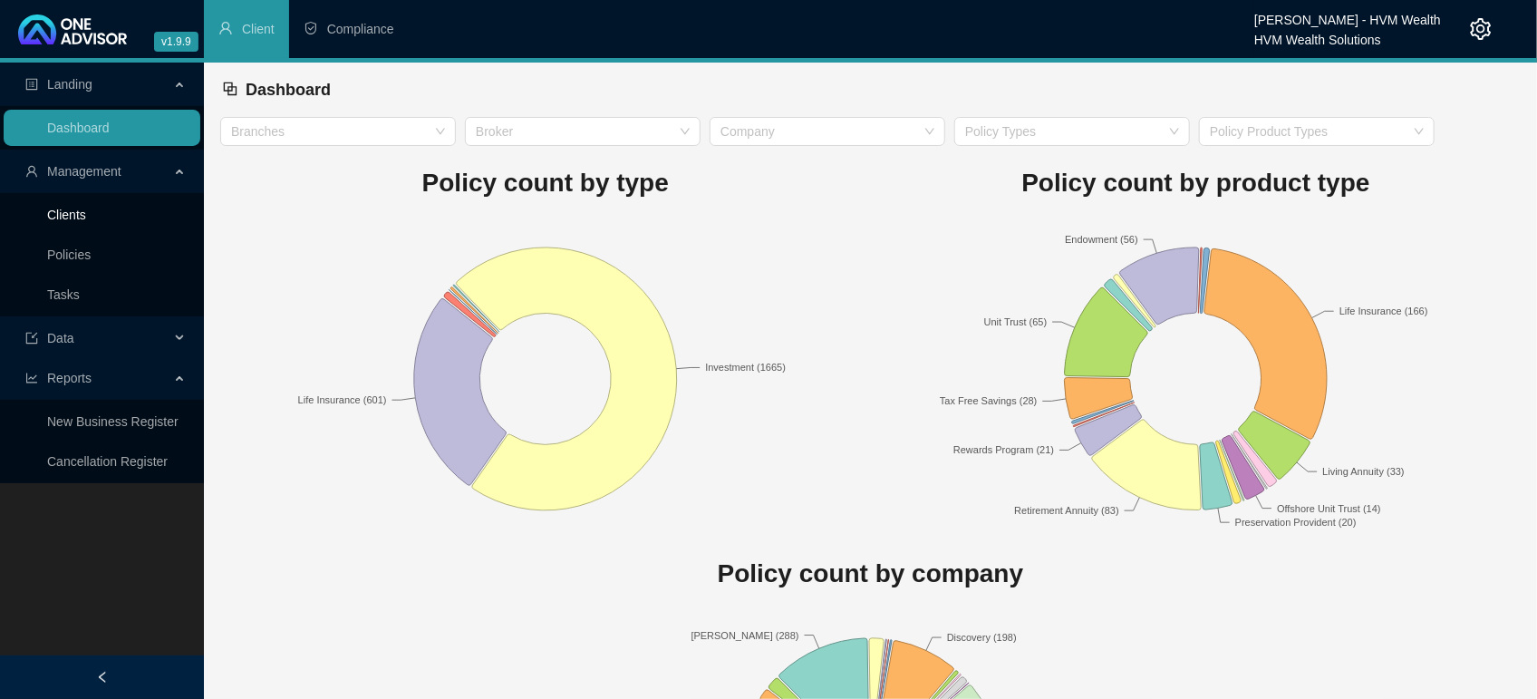
click at [86, 222] on link "Clients" at bounding box center [66, 215] width 39 height 14
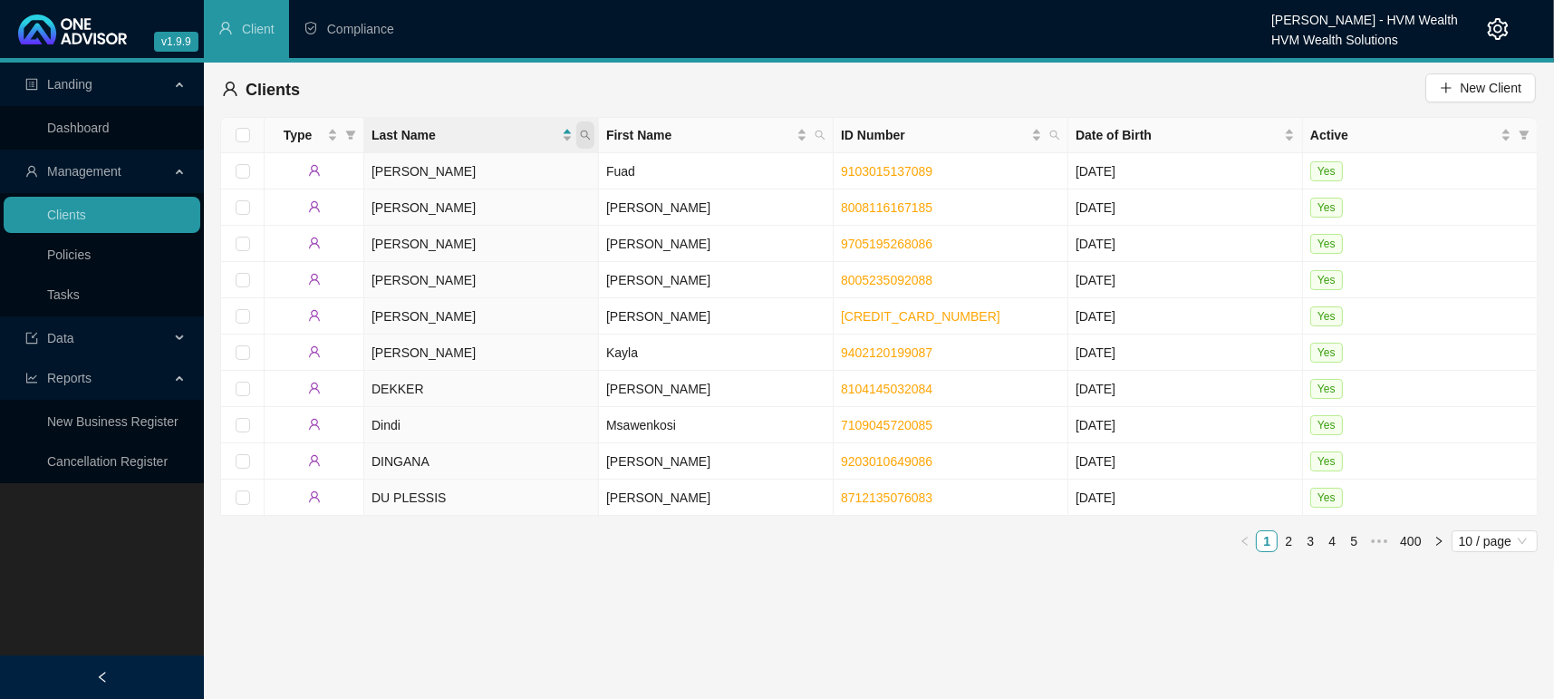
click at [585, 132] on icon "search" at bounding box center [585, 135] width 11 height 11
type input "seach"
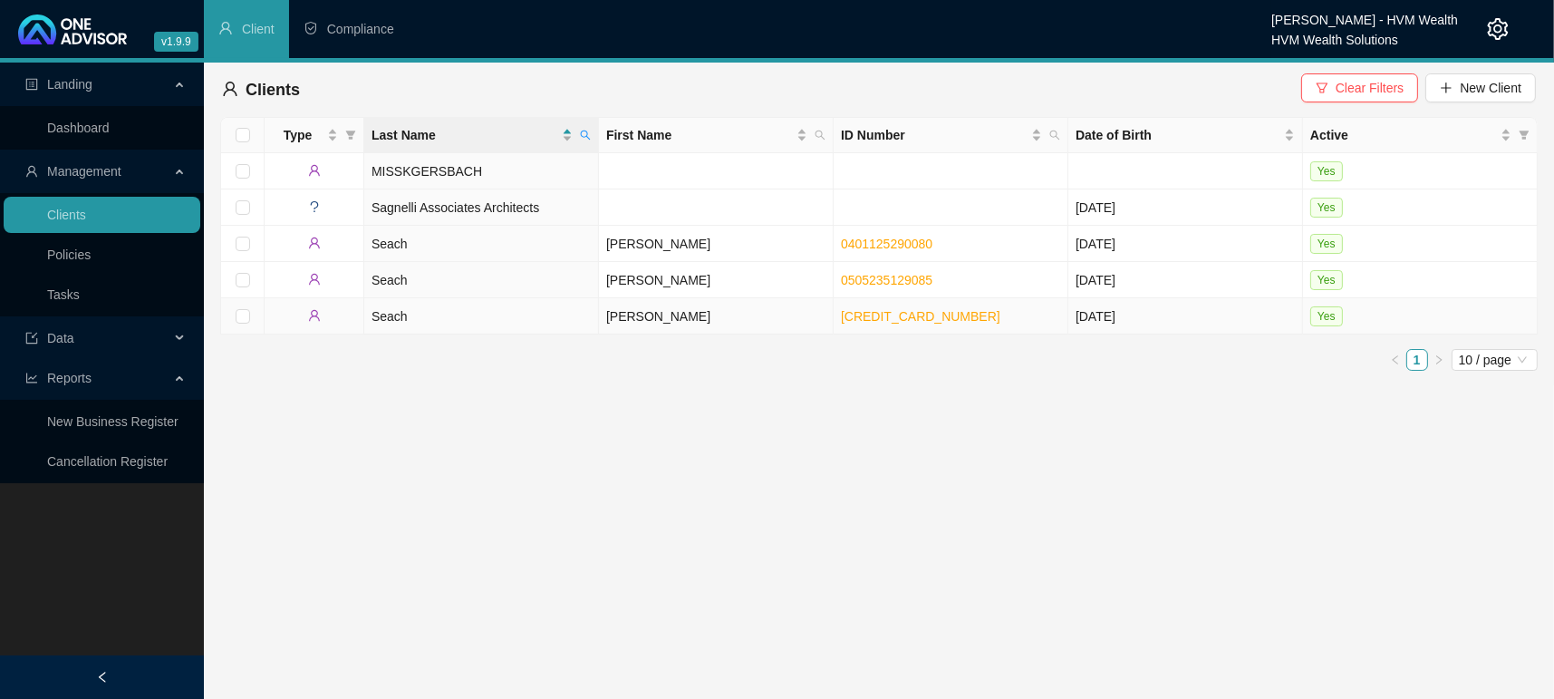
click at [396, 309] on td "Seach" at bounding box center [481, 316] width 235 height 36
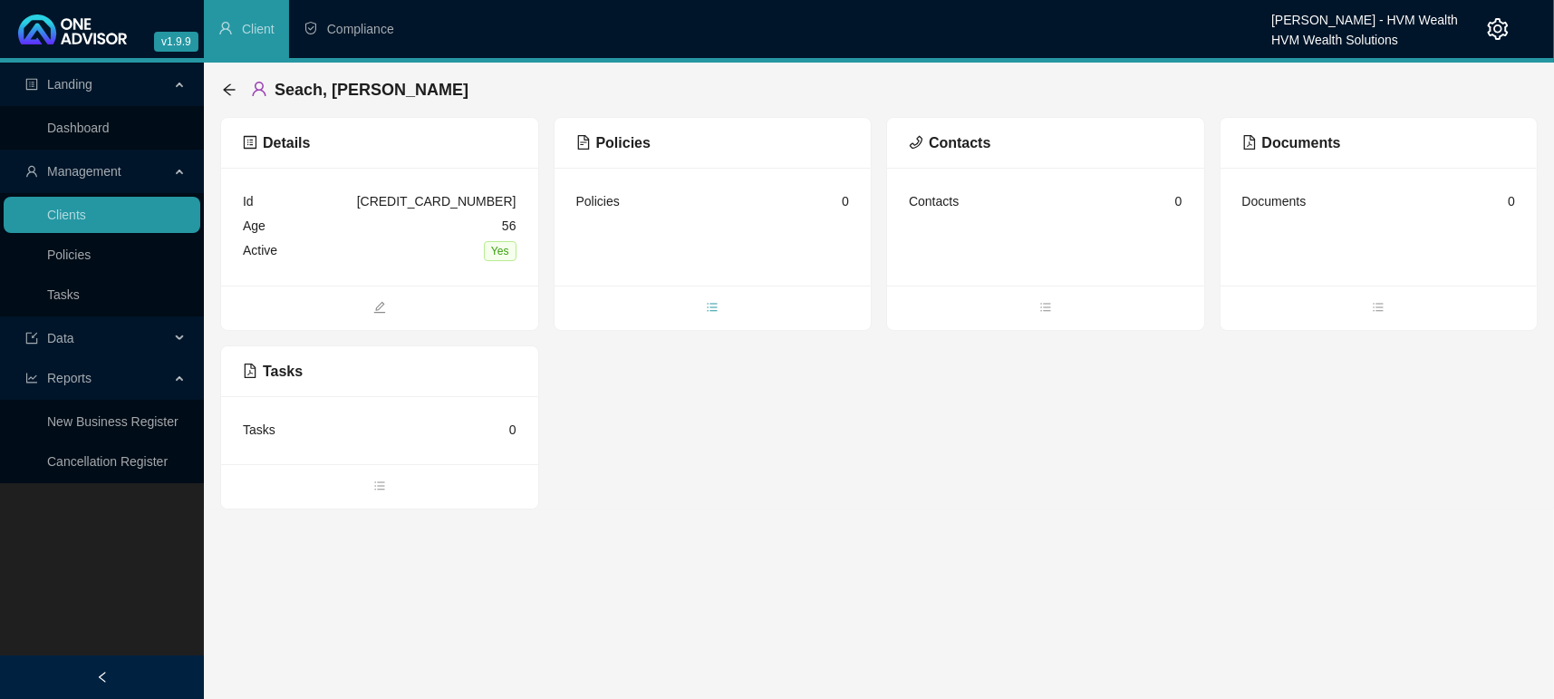
click at [709, 306] on icon "bars" at bounding box center [712, 307] width 13 height 13
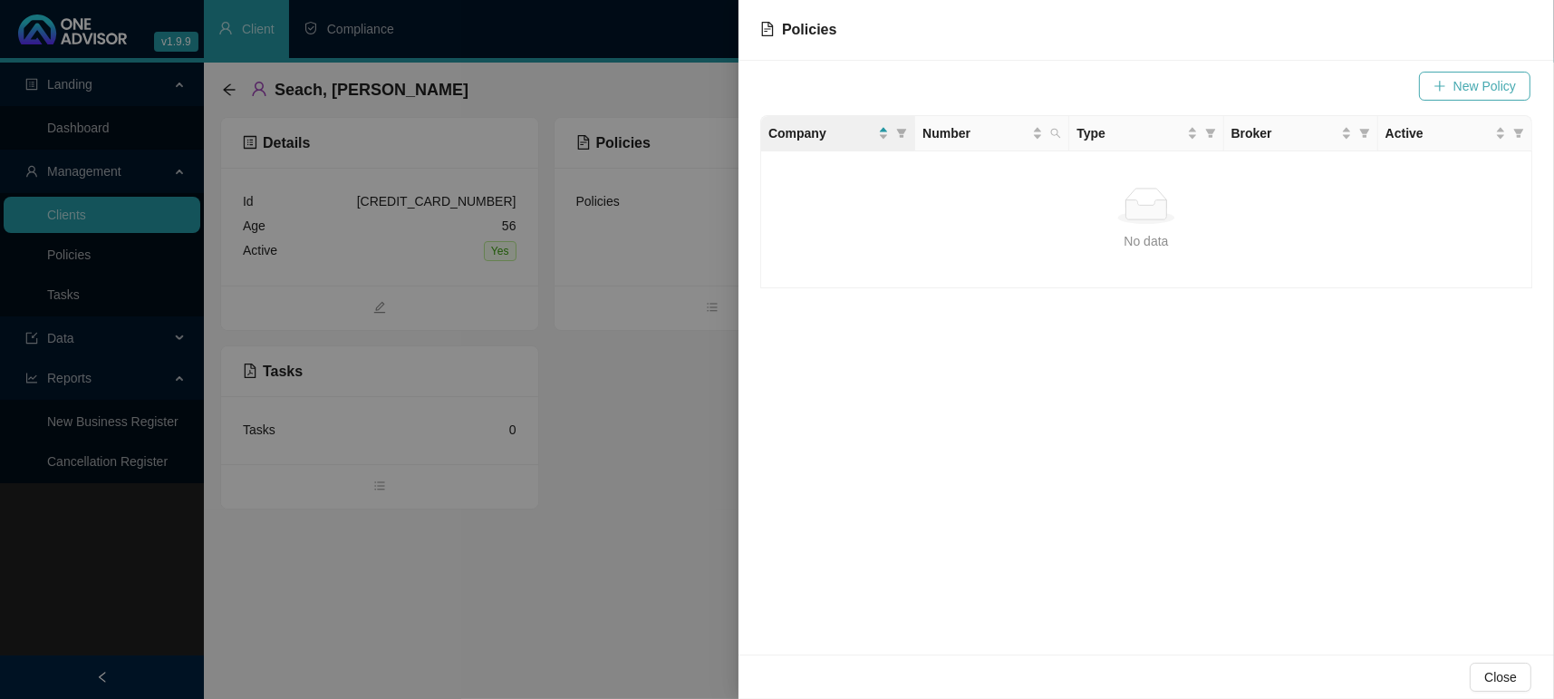
click at [1489, 88] on span "New Policy" at bounding box center [1485, 86] width 63 height 20
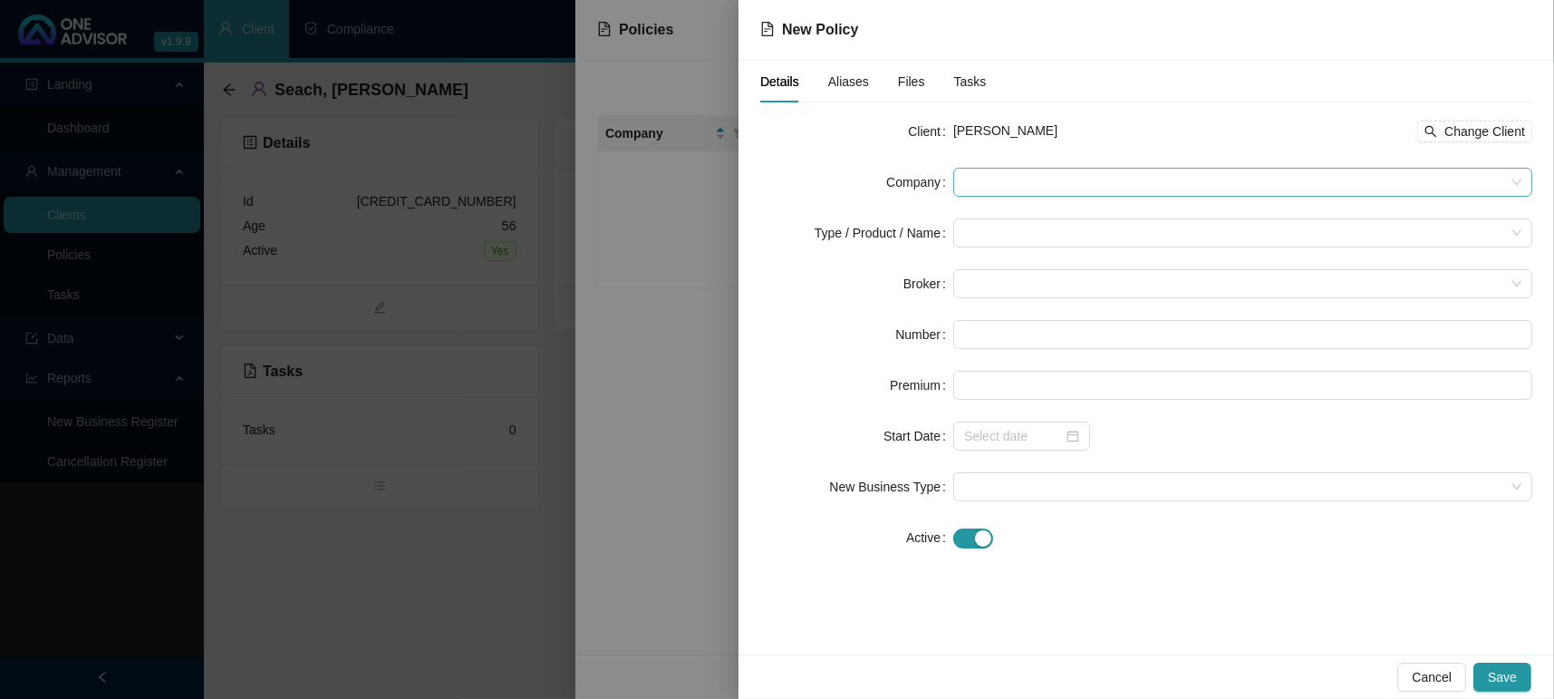
click at [1023, 192] on span at bounding box center [1242, 182] width 557 height 27
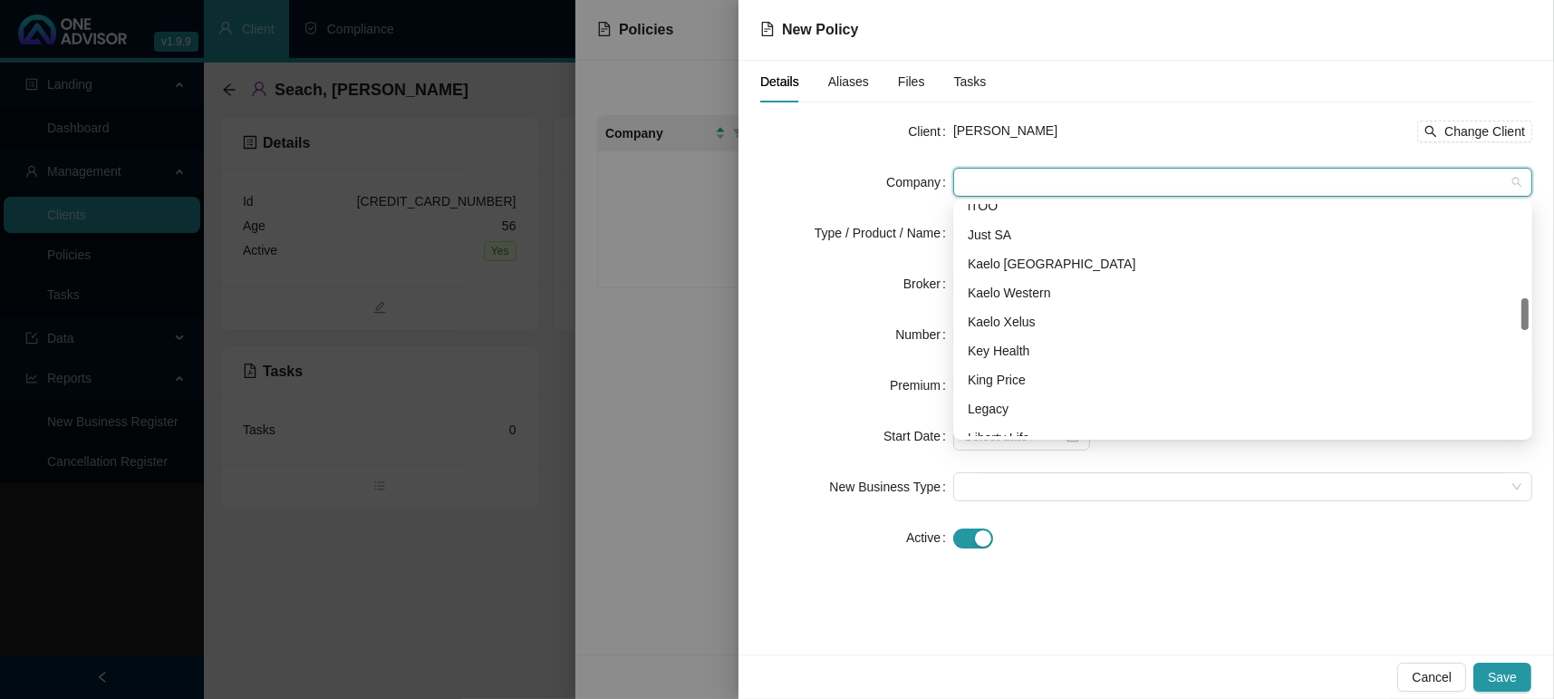
scroll to position [680, 0]
drag, startPoint x: 1105, startPoint y: 346, endPoint x: 850, endPoint y: 335, distance: 254.9
click at [826, 347] on div "Number" at bounding box center [856, 334] width 193 height 29
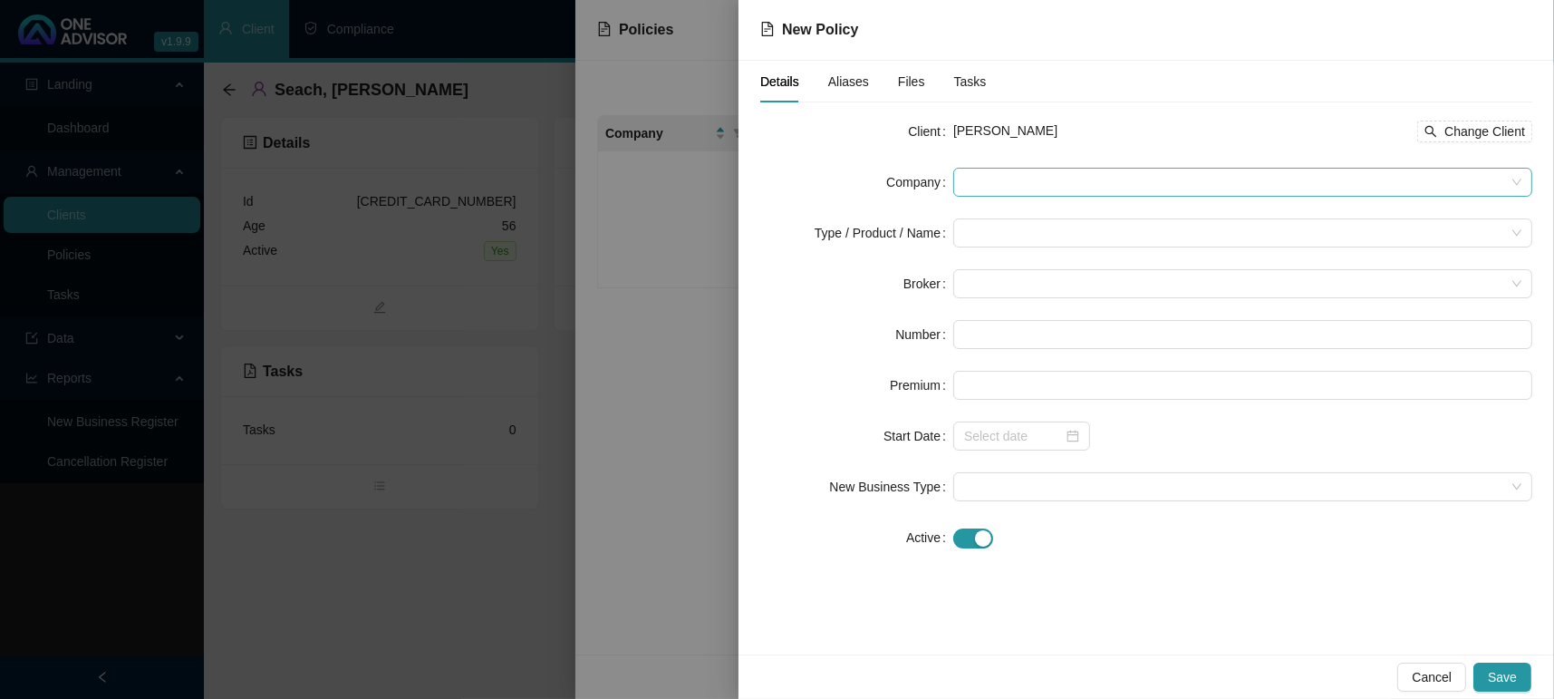
click at [1125, 169] on span at bounding box center [1242, 182] width 557 height 27
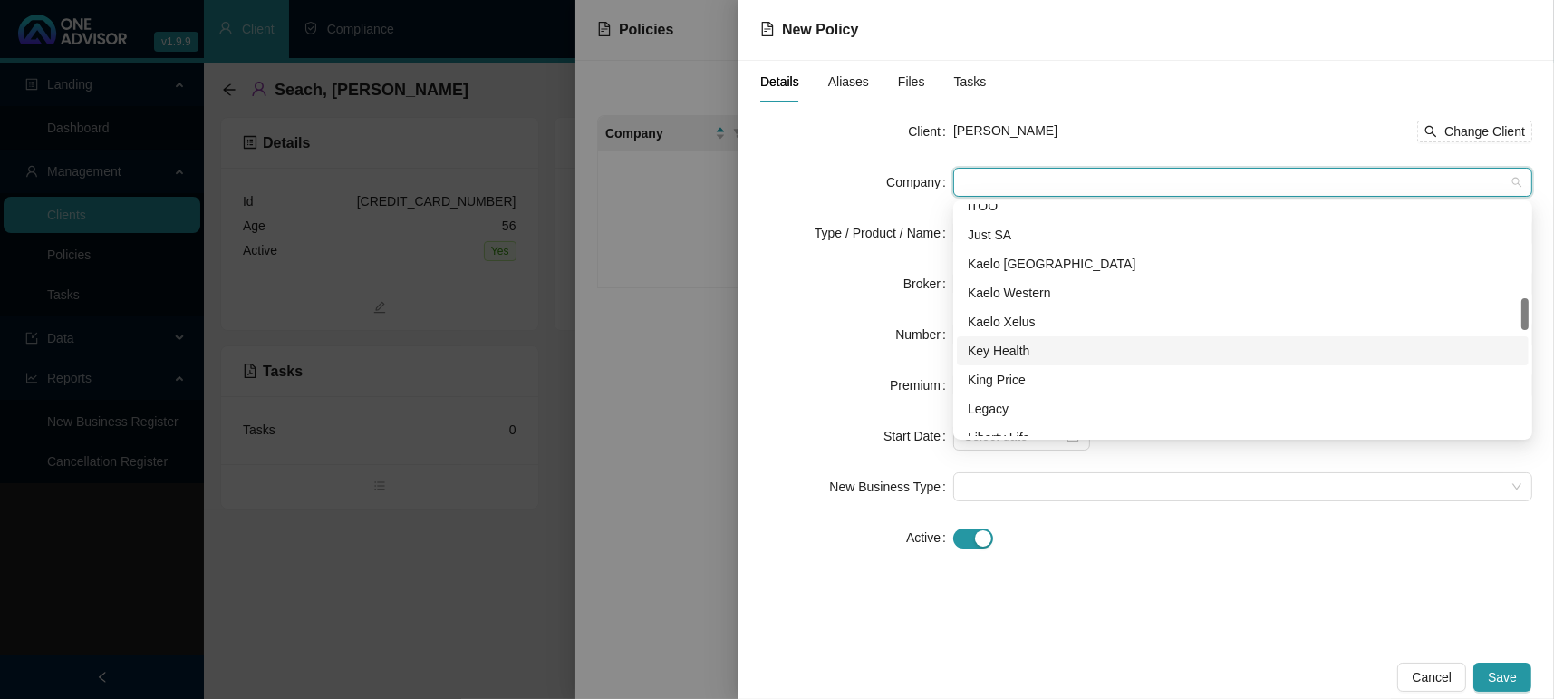
scroll to position [1019, 0]
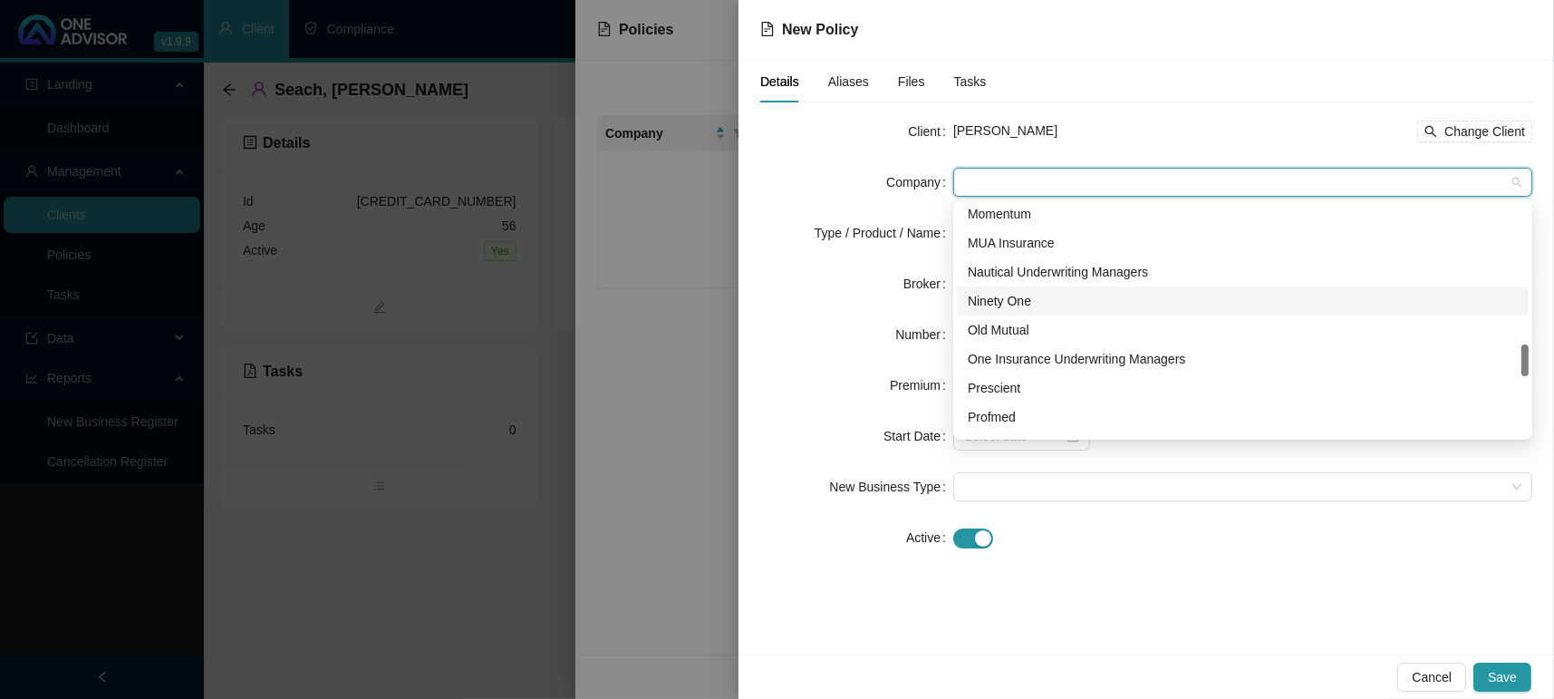
click at [1072, 313] on div "Ninety One" at bounding box center [1243, 300] width 572 height 29
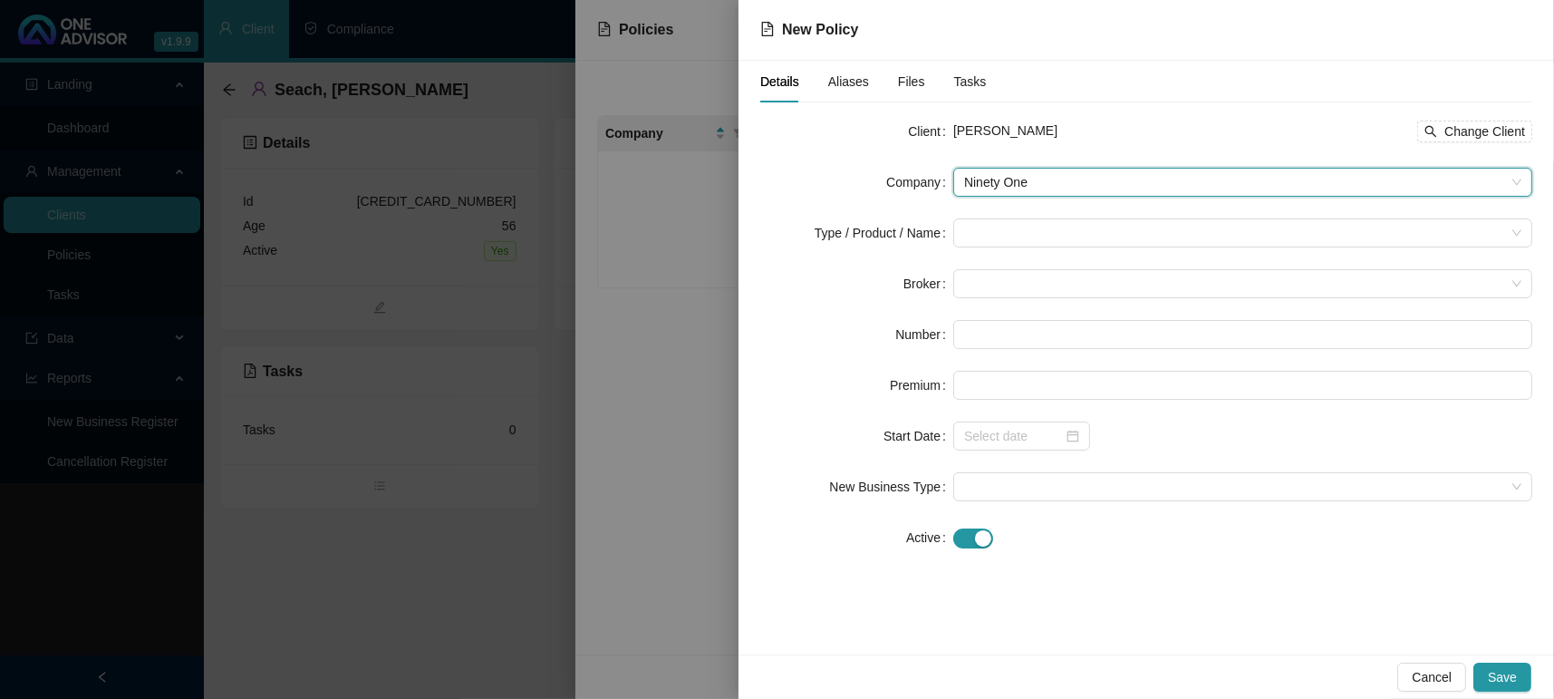
click at [1028, 189] on span "Ninety One" at bounding box center [1242, 182] width 557 height 27
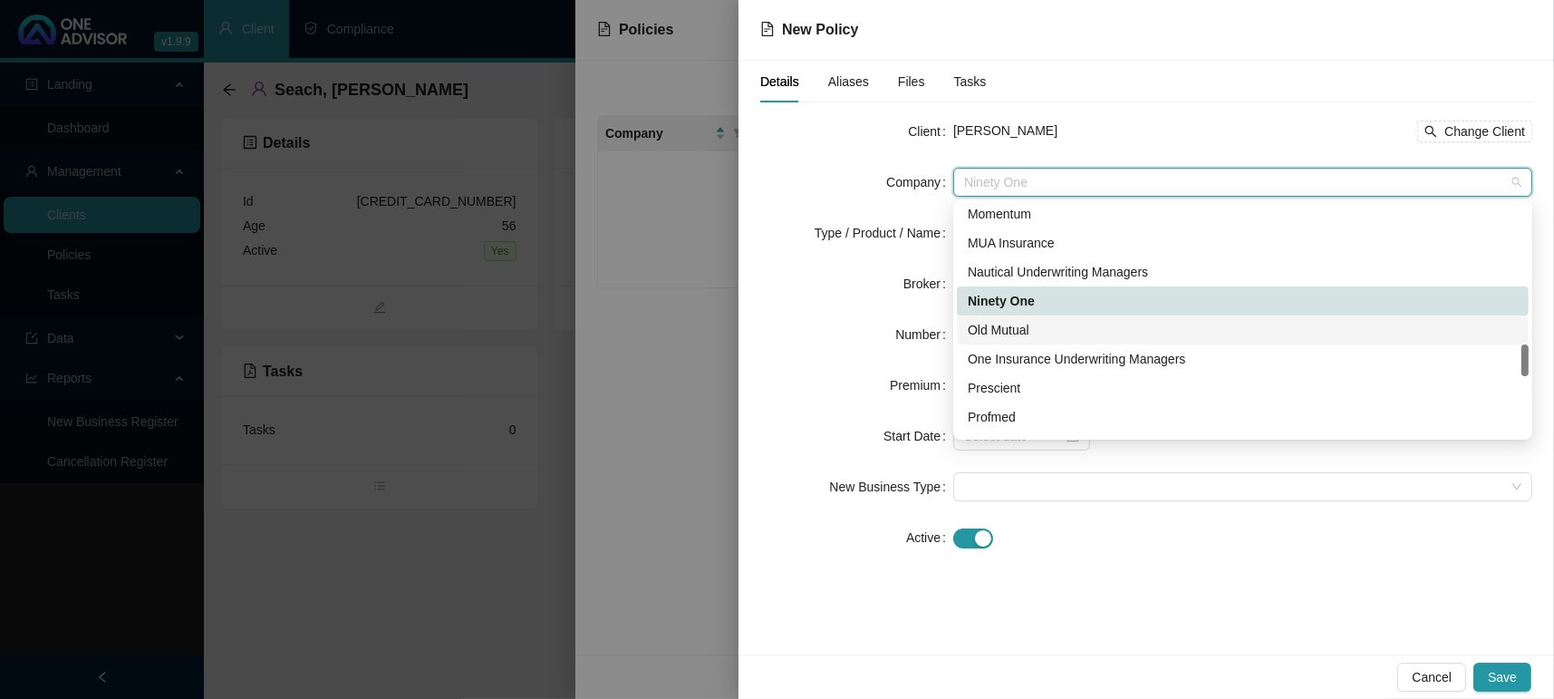
click at [1049, 322] on div "Old Mutual" at bounding box center [1243, 330] width 550 height 20
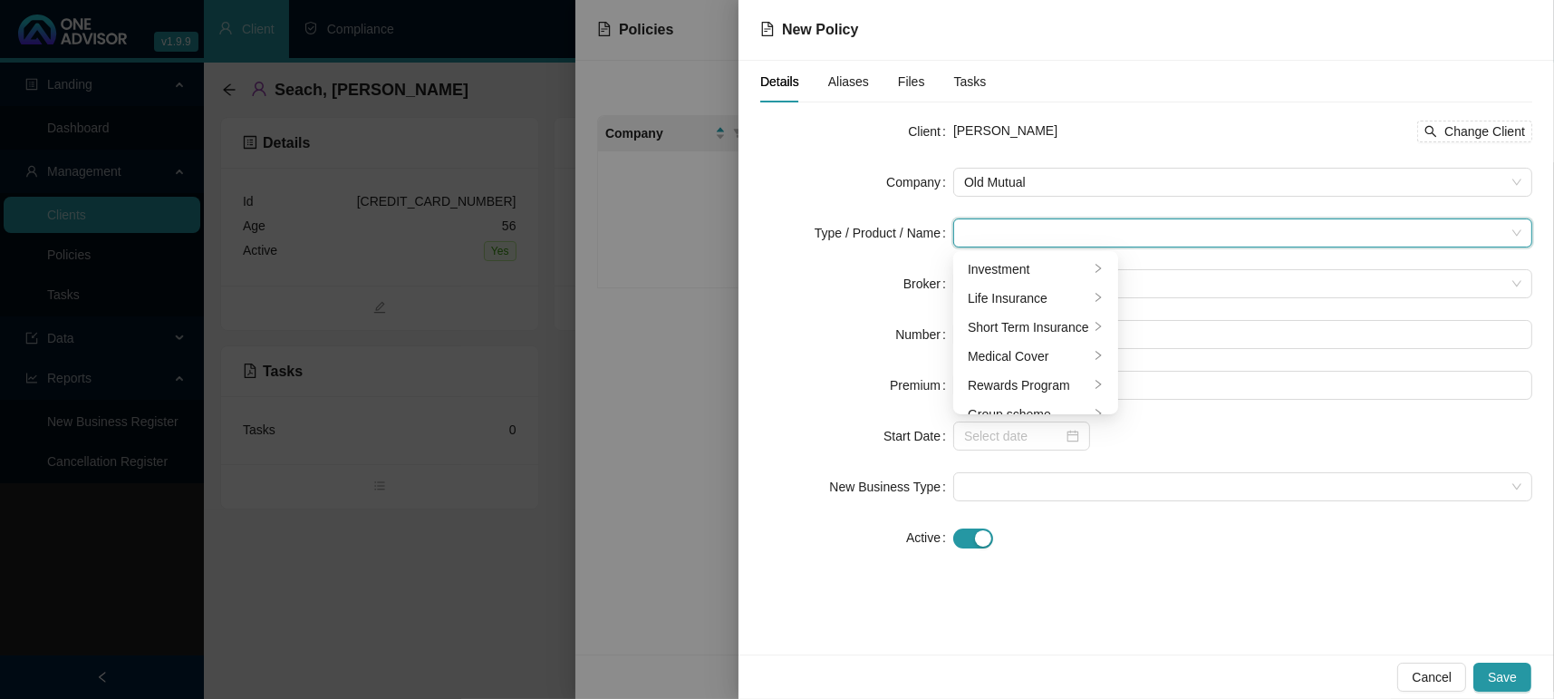
click at [1011, 233] on input "search" at bounding box center [1234, 232] width 541 height 27
click at [1026, 260] on div "Investment" at bounding box center [1028, 269] width 121 height 20
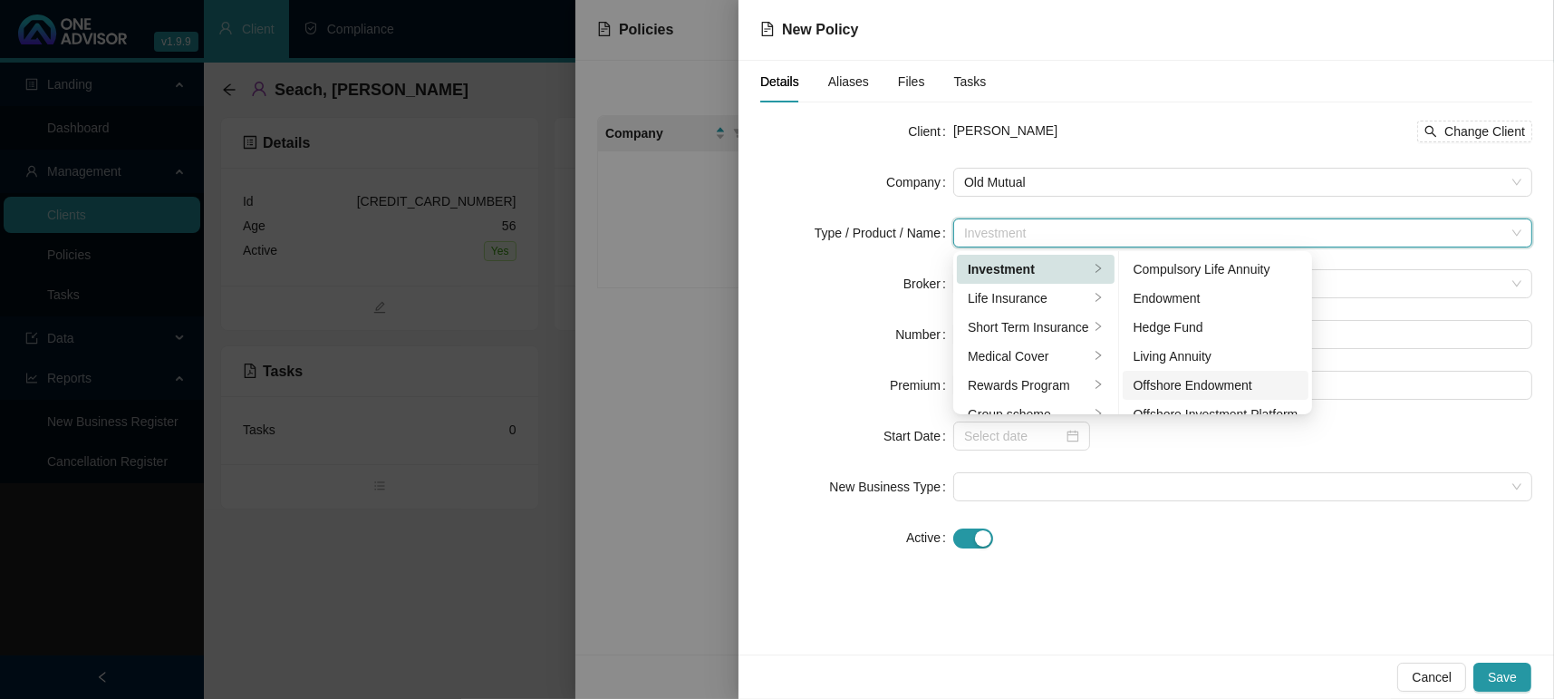
scroll to position [113, 0]
click at [1199, 304] on div "Offshore Investment Platform" at bounding box center [1216, 301] width 165 height 20
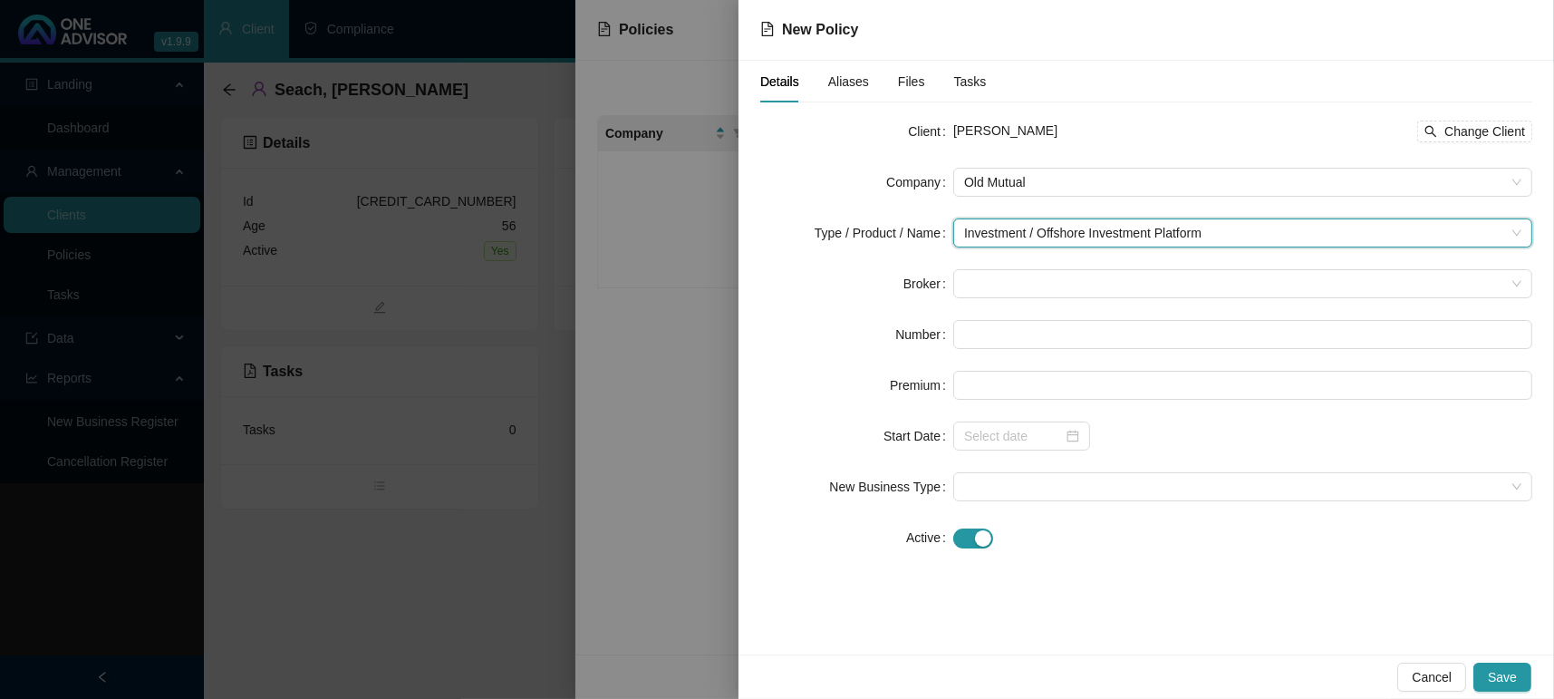
click at [929, 284] on label "Broker" at bounding box center [928, 283] width 50 height 29
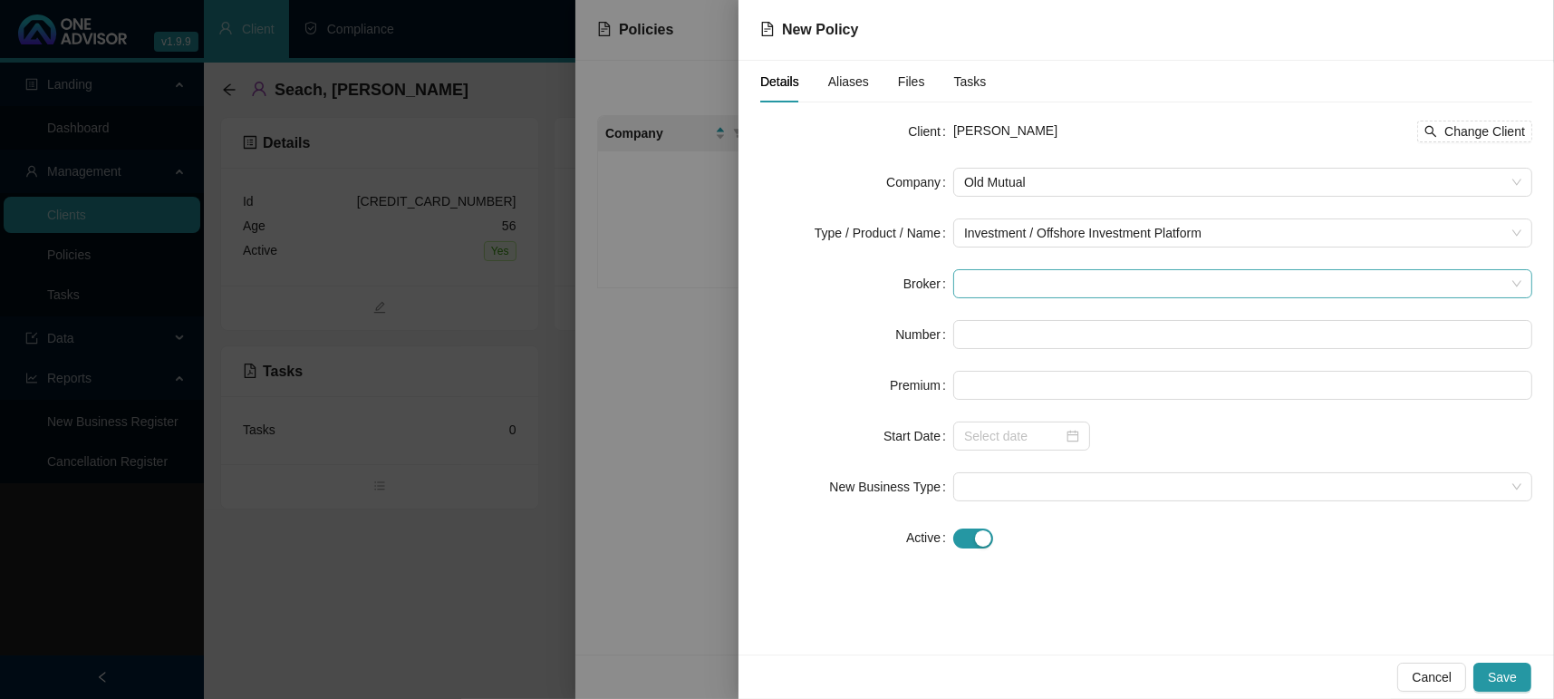
click at [1013, 276] on span at bounding box center [1242, 283] width 557 height 27
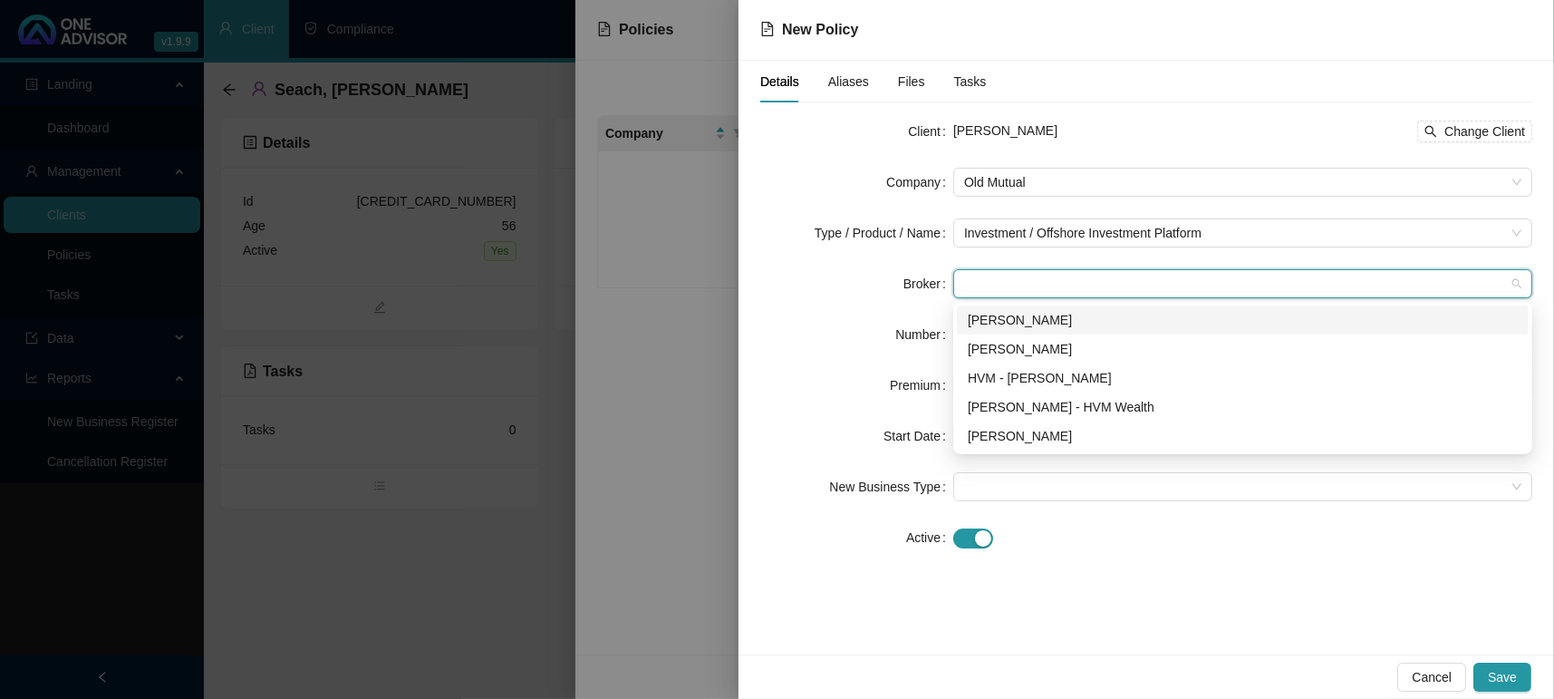
click at [1048, 317] on div "Wesley Bowman" at bounding box center [1243, 320] width 550 height 20
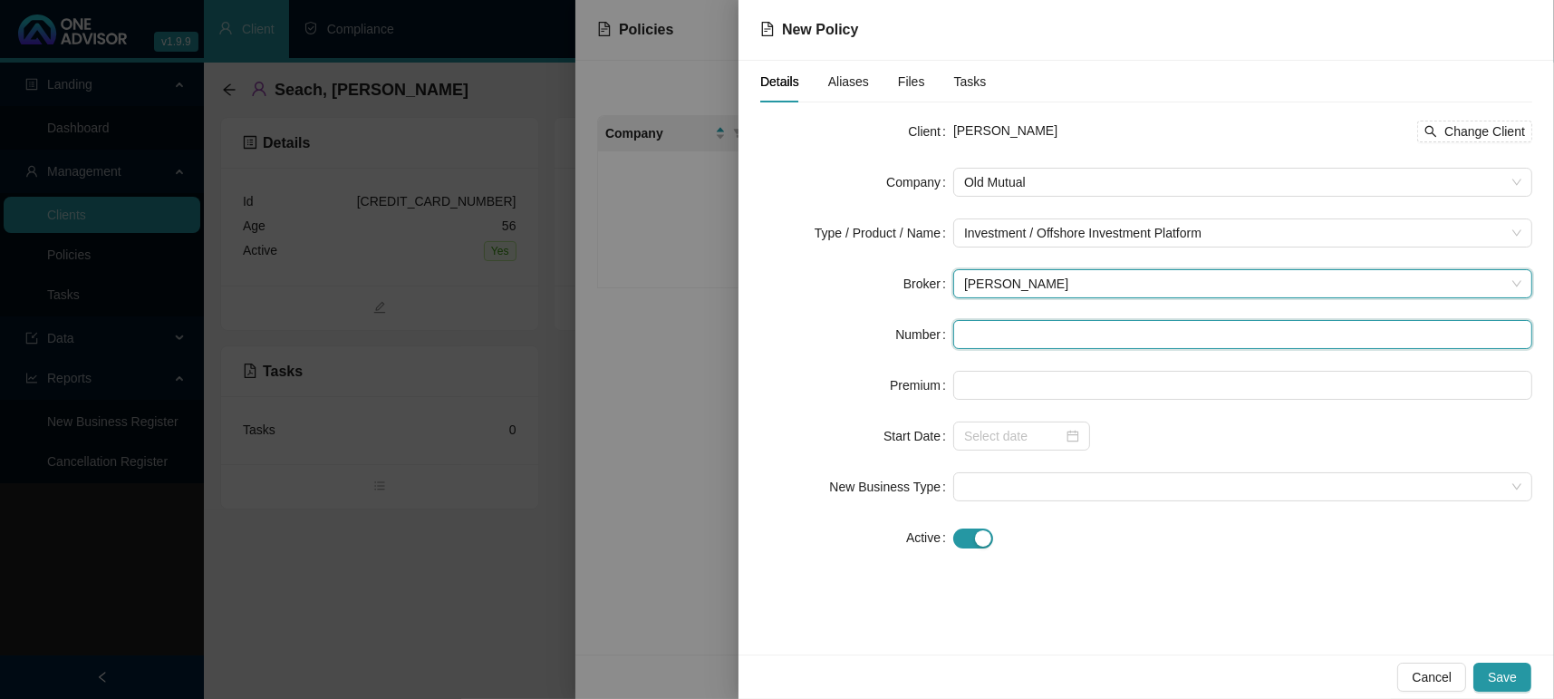
click at [1047, 324] on input "text" at bounding box center [1242, 334] width 579 height 29
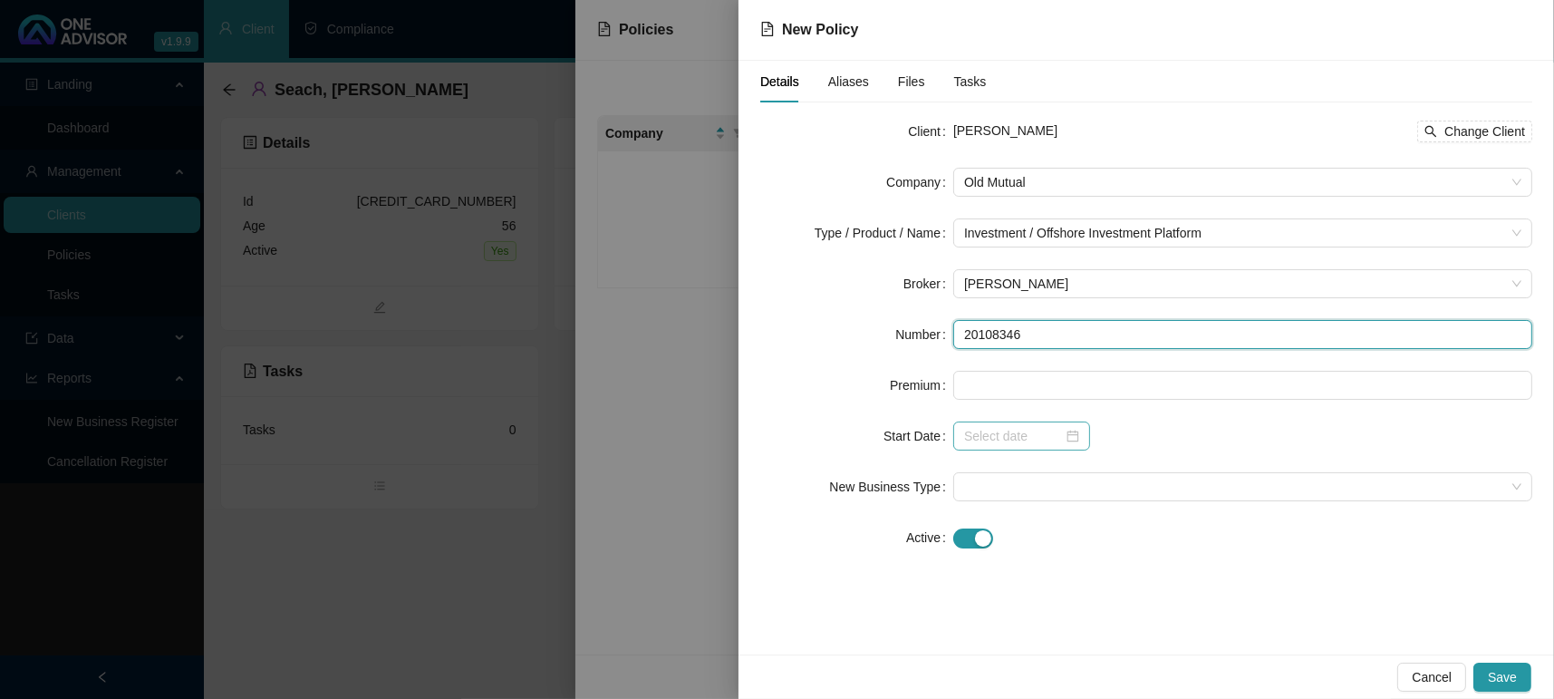
click at [1075, 441] on div at bounding box center [1021, 436] width 115 height 20
type input "20108346"
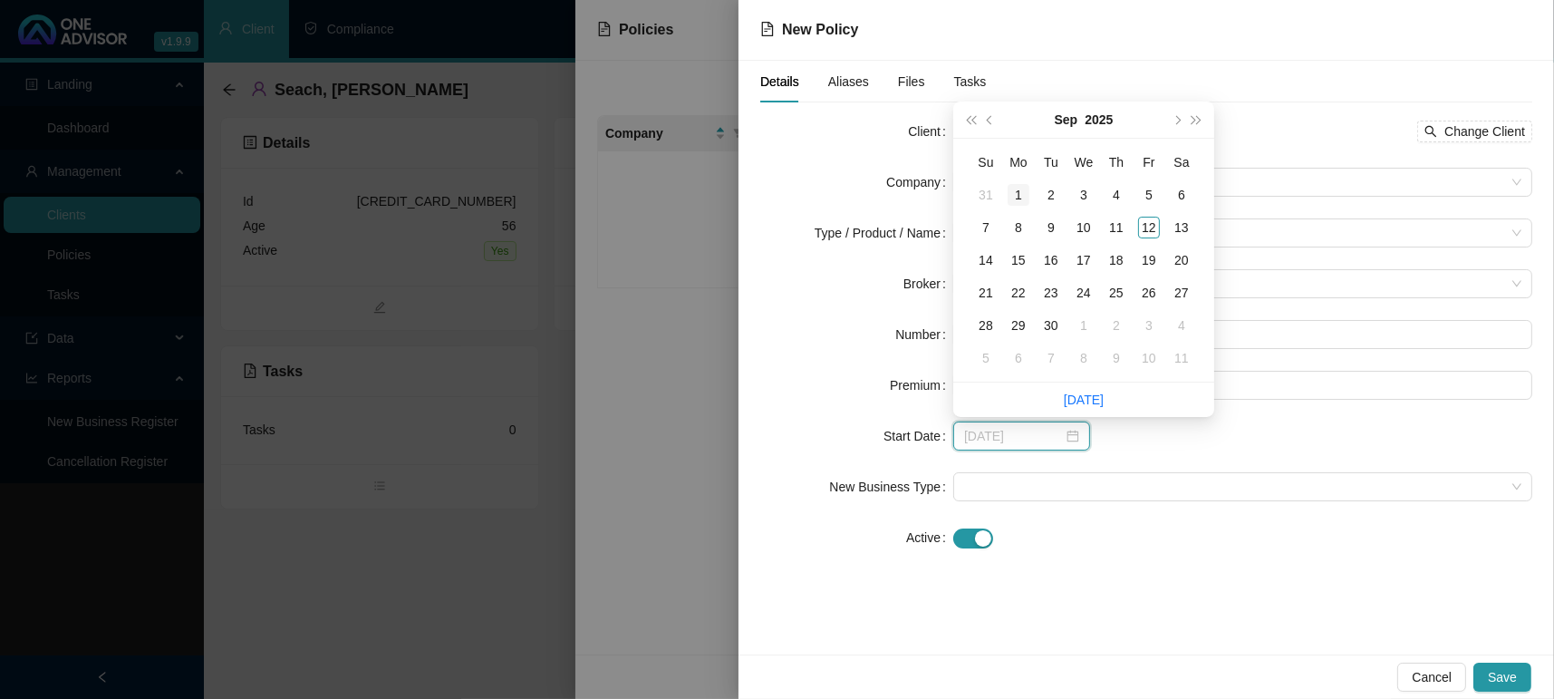
type input "2025-09-01"
click at [1027, 200] on div "1" at bounding box center [1019, 195] width 22 height 22
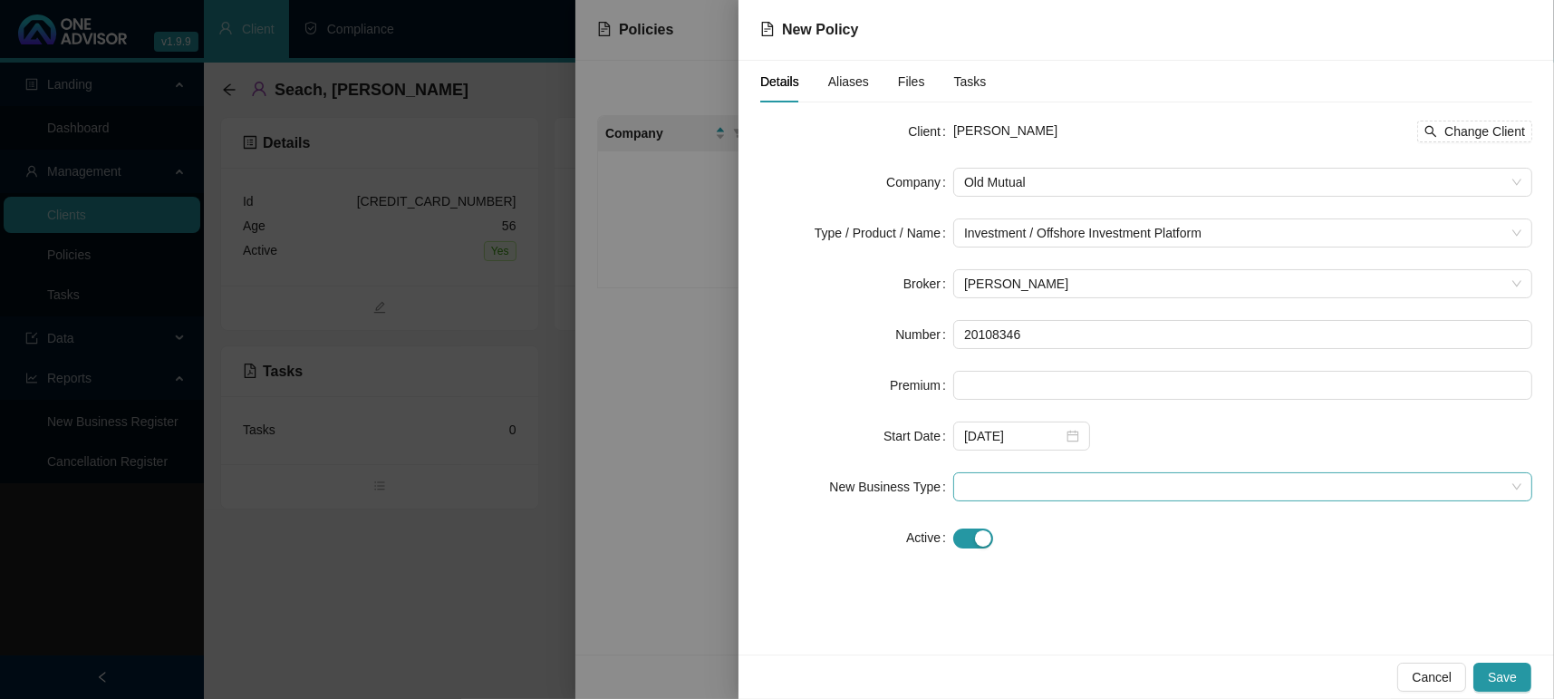
click at [1053, 486] on span at bounding box center [1242, 486] width 557 height 27
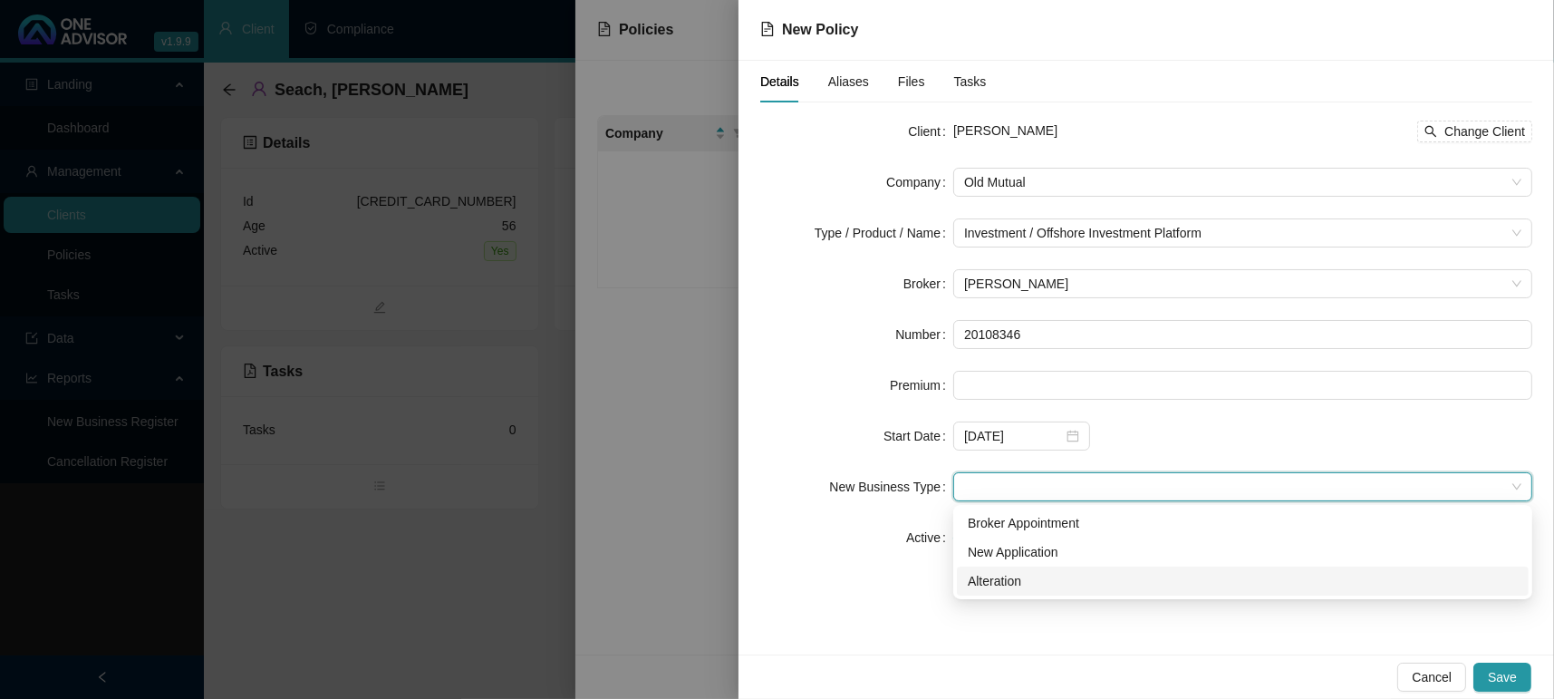
click at [906, 662] on div "Cancel Save" at bounding box center [1147, 676] width 816 height 44
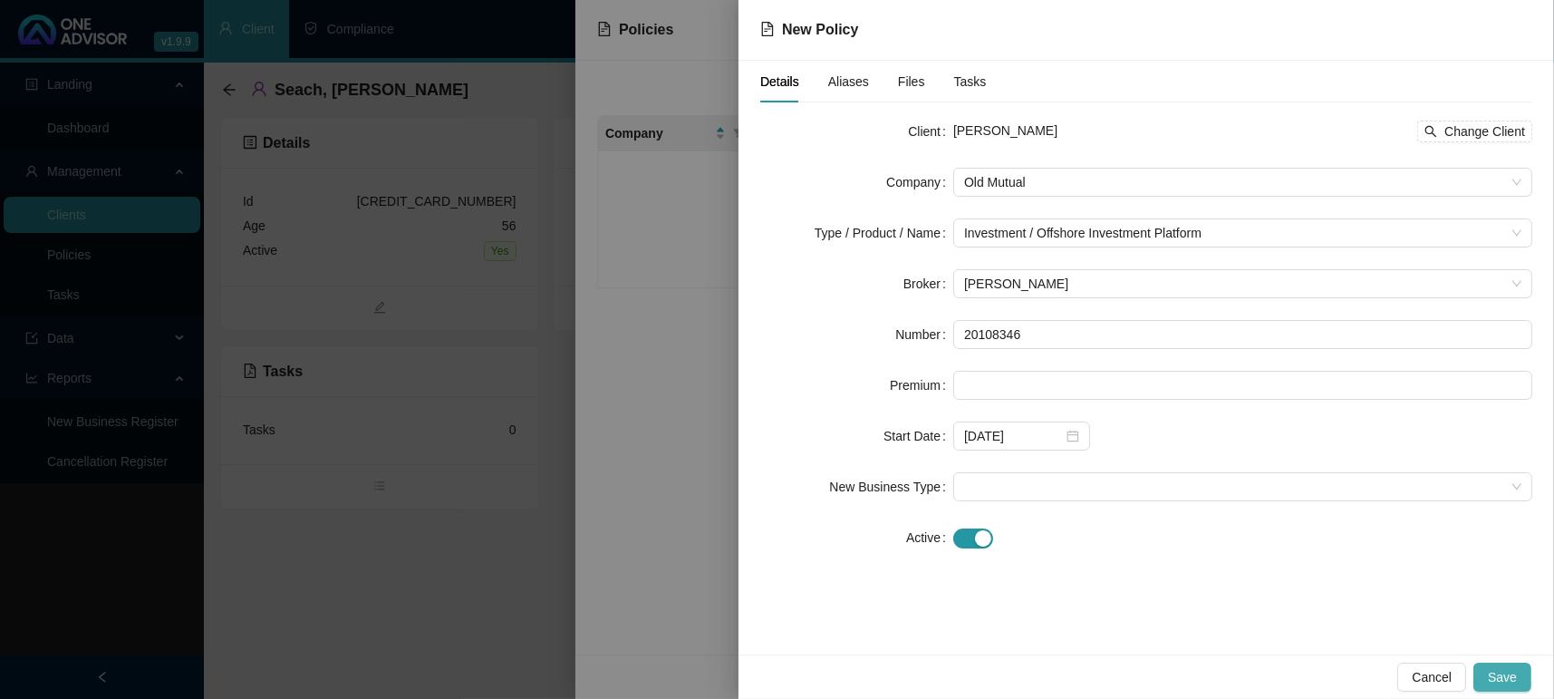
click at [1493, 681] on span "Save" at bounding box center [1502, 677] width 29 height 20
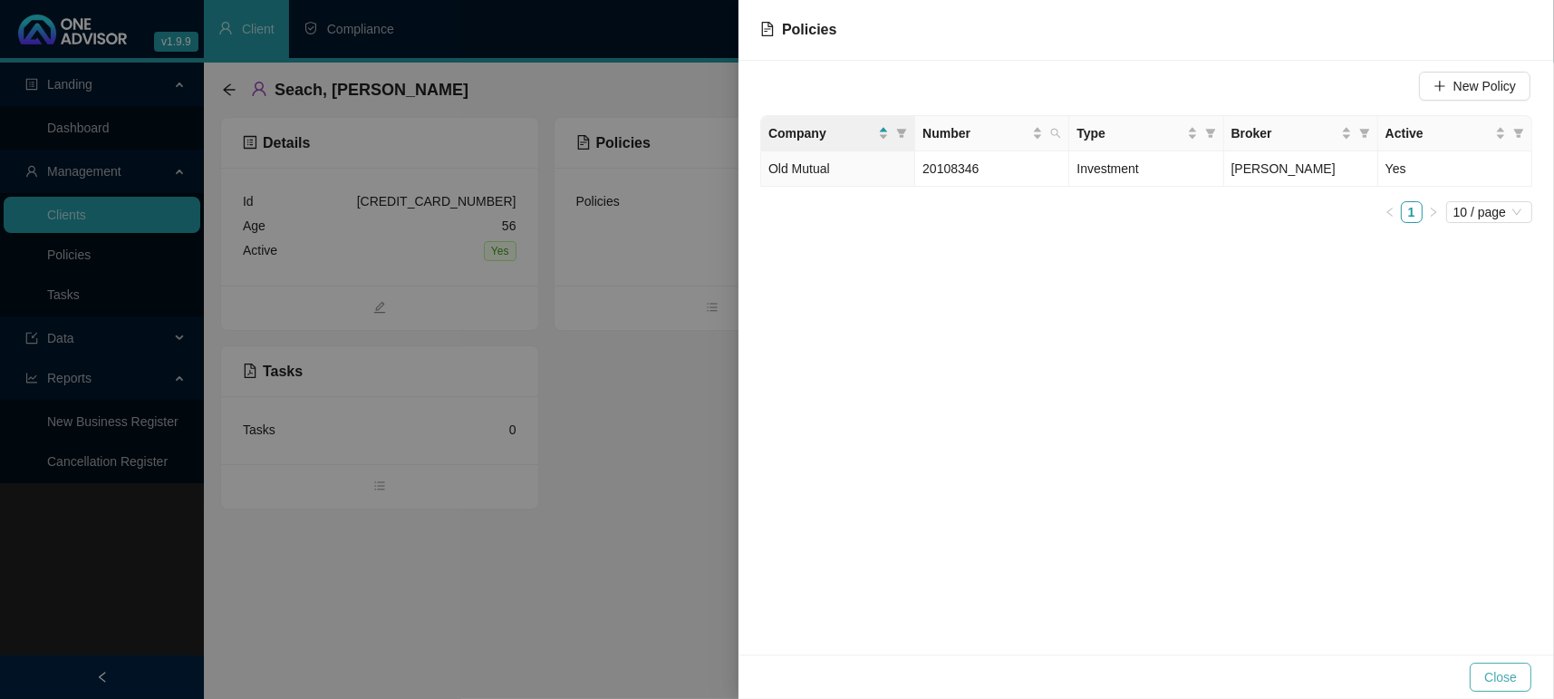
click at [1480, 669] on button "Close" at bounding box center [1501, 676] width 62 height 29
